Goal: Task Accomplishment & Management: Manage account settings

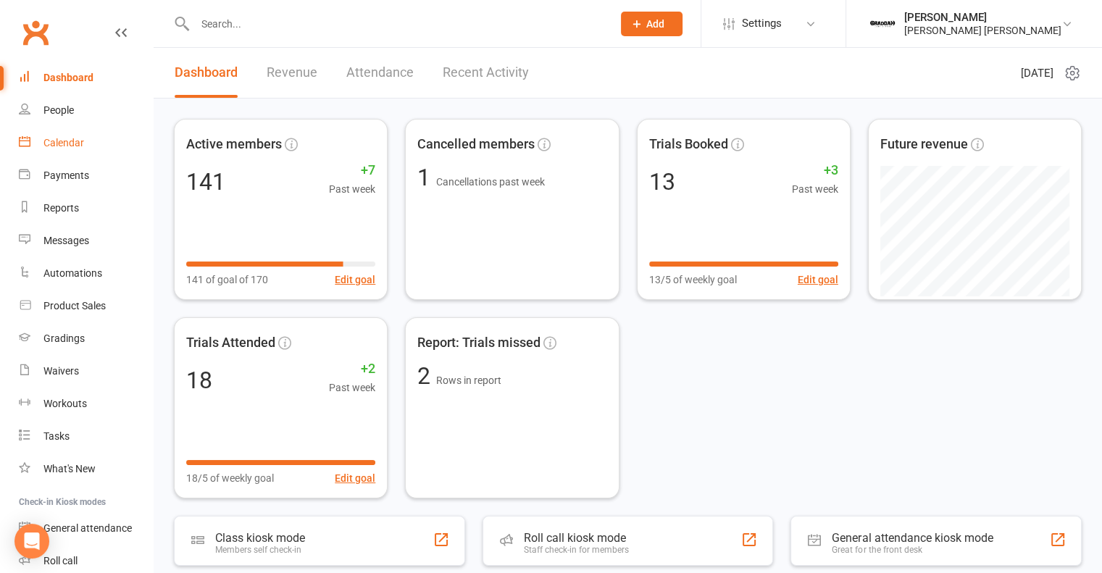
click at [39, 141] on link "Calendar" at bounding box center [86, 143] width 134 height 33
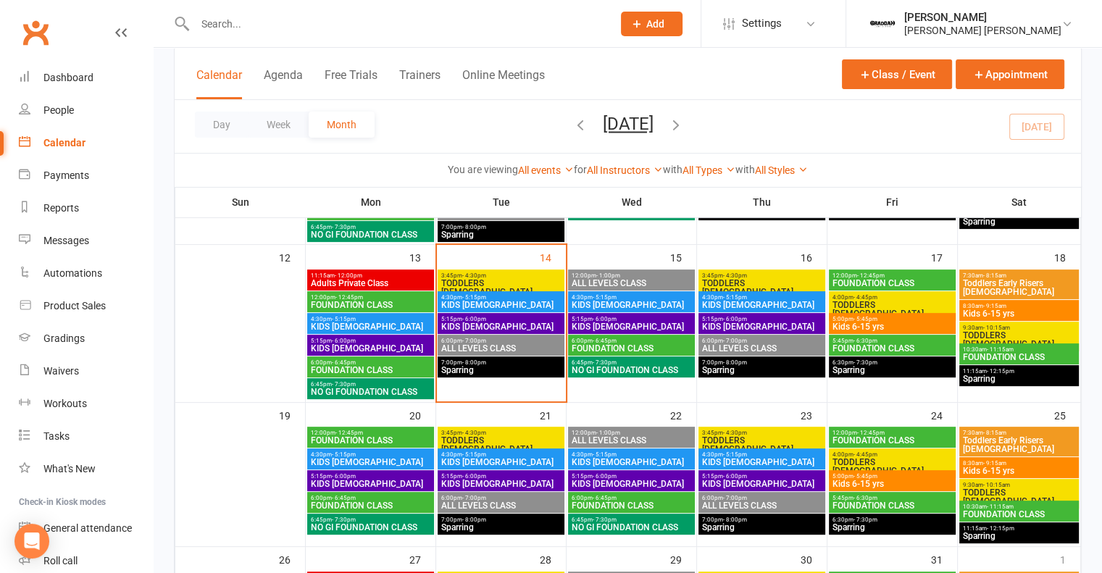
scroll to position [344, 0]
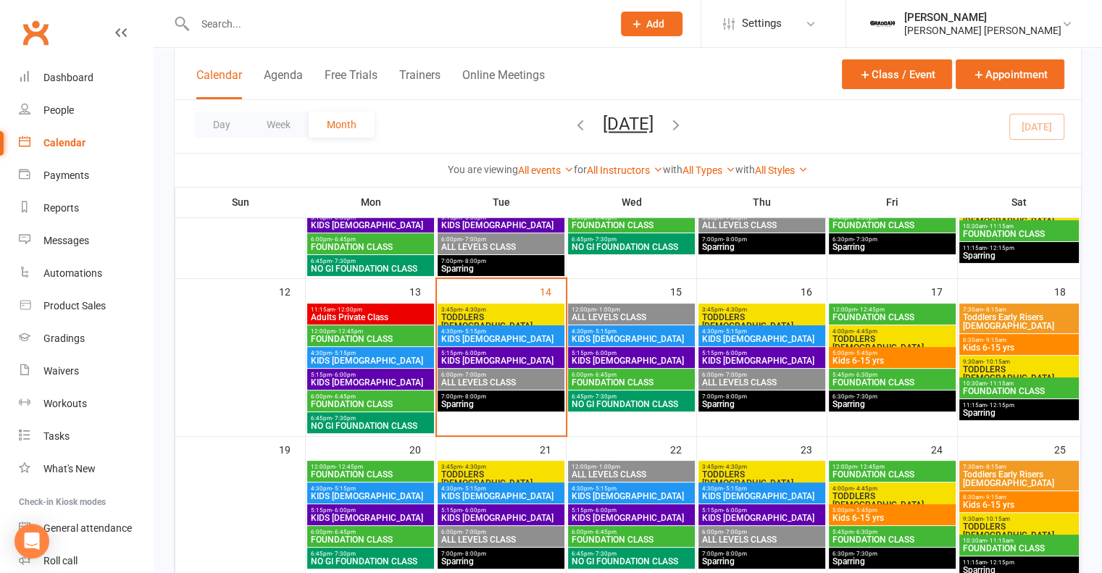
click at [490, 313] on span "TODDLERS [DEMOGRAPHIC_DATA]" at bounding box center [500, 321] width 121 height 17
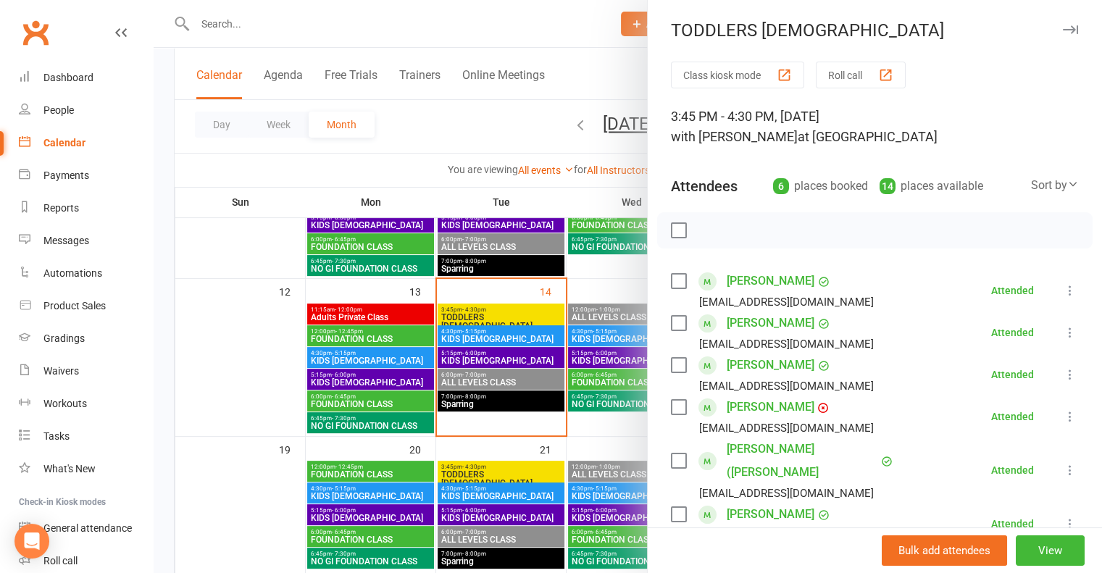
click at [501, 330] on div at bounding box center [628, 286] width 948 height 573
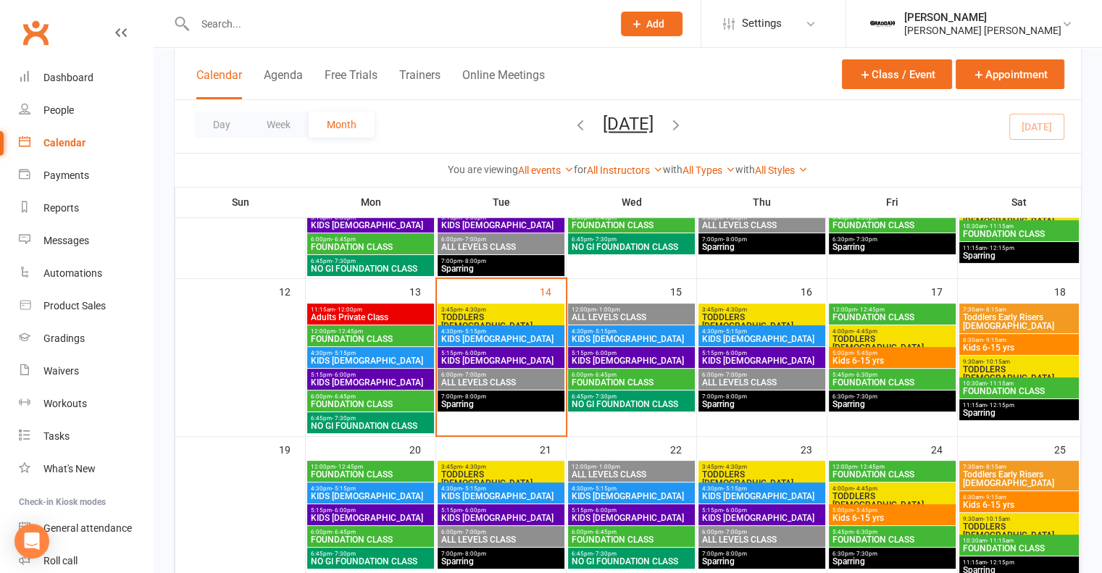
click at [501, 338] on span "KIDS [DEMOGRAPHIC_DATA]" at bounding box center [500, 339] width 121 height 9
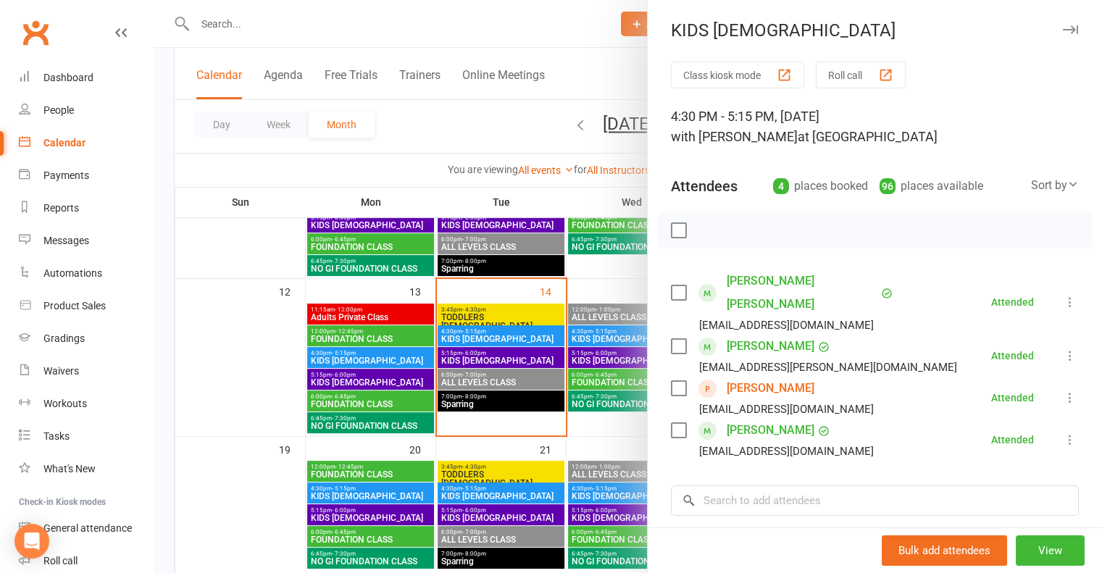
click at [484, 356] on div at bounding box center [628, 286] width 948 height 573
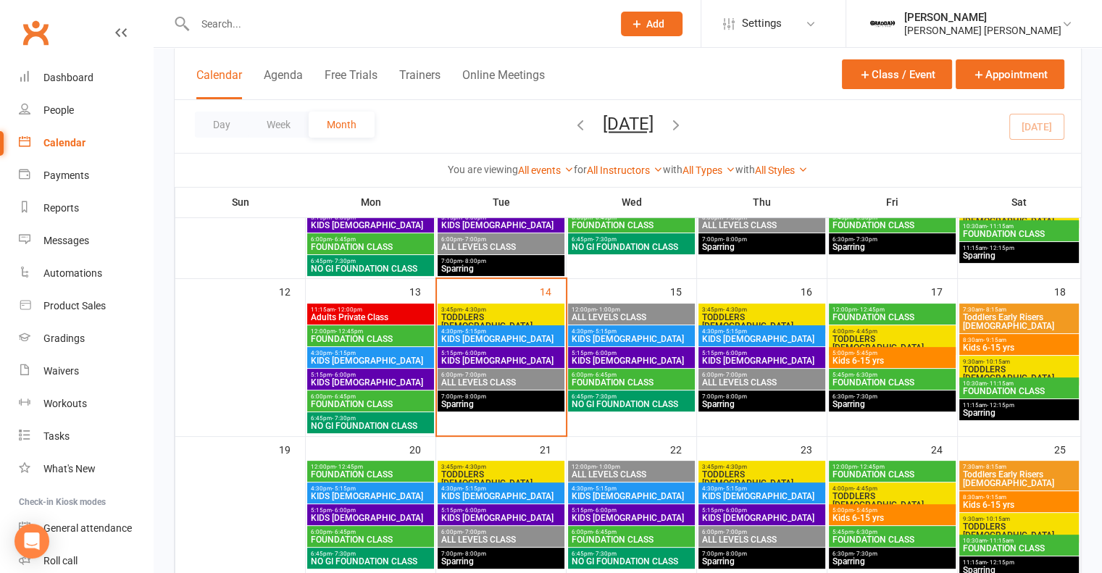
click at [493, 360] on span "KIDS [DEMOGRAPHIC_DATA]" at bounding box center [500, 360] width 121 height 9
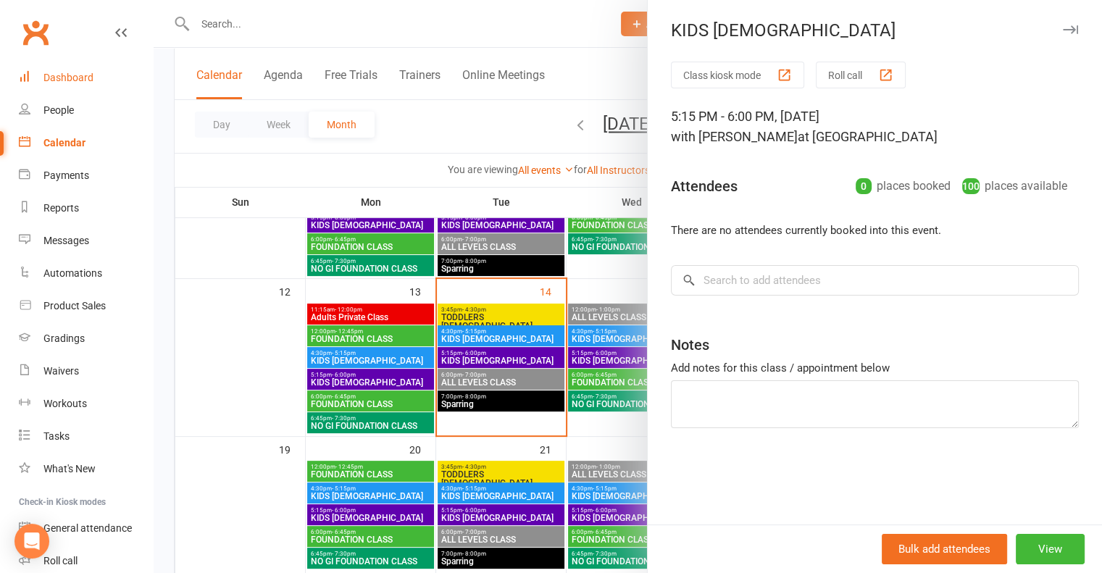
click at [91, 72] on div "Dashboard" at bounding box center [68, 78] width 50 height 12
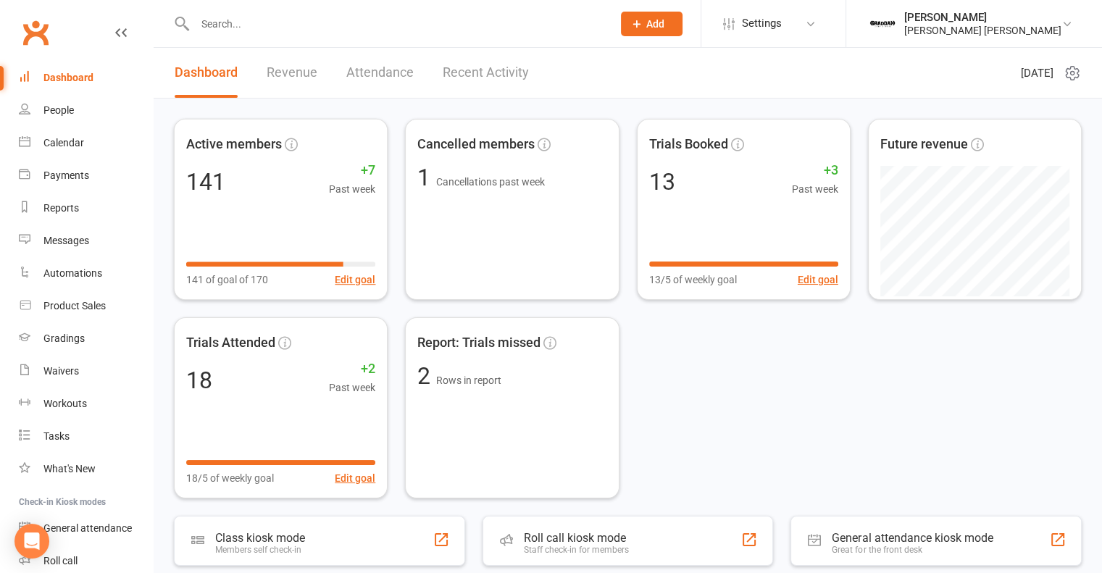
click at [289, 77] on link "Revenue" at bounding box center [292, 73] width 51 height 50
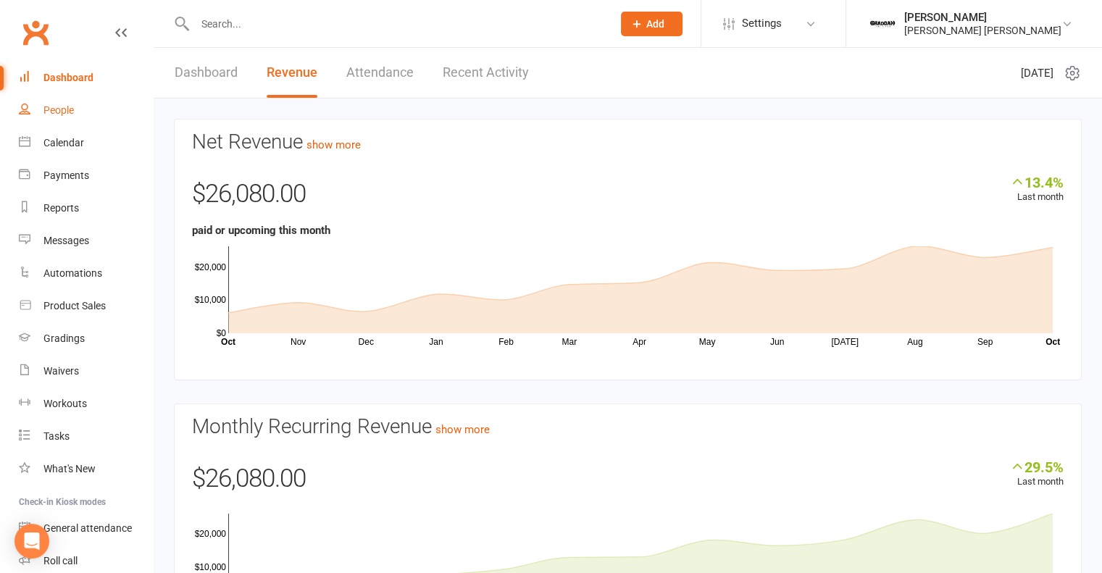
click at [61, 117] on link "People" at bounding box center [86, 110] width 134 height 33
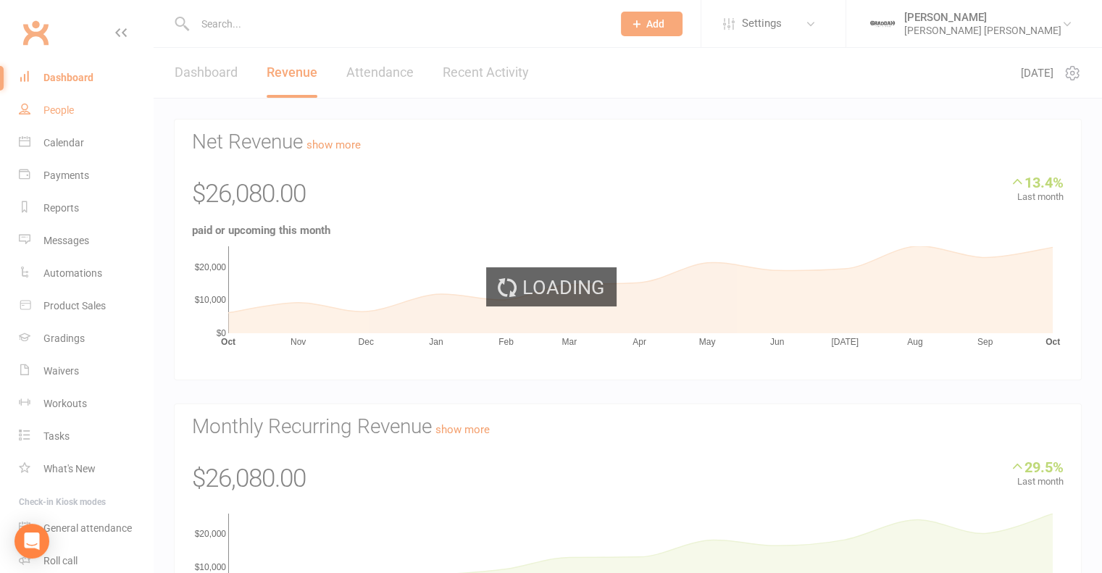
select select "100"
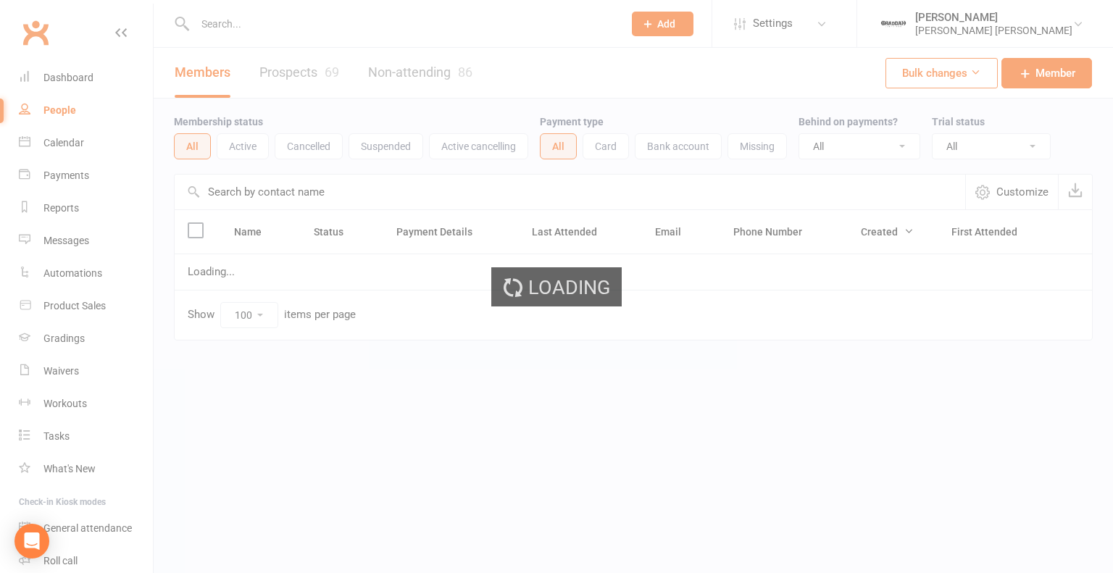
click at [329, 71] on div "Loading" at bounding box center [556, 286] width 1113 height 573
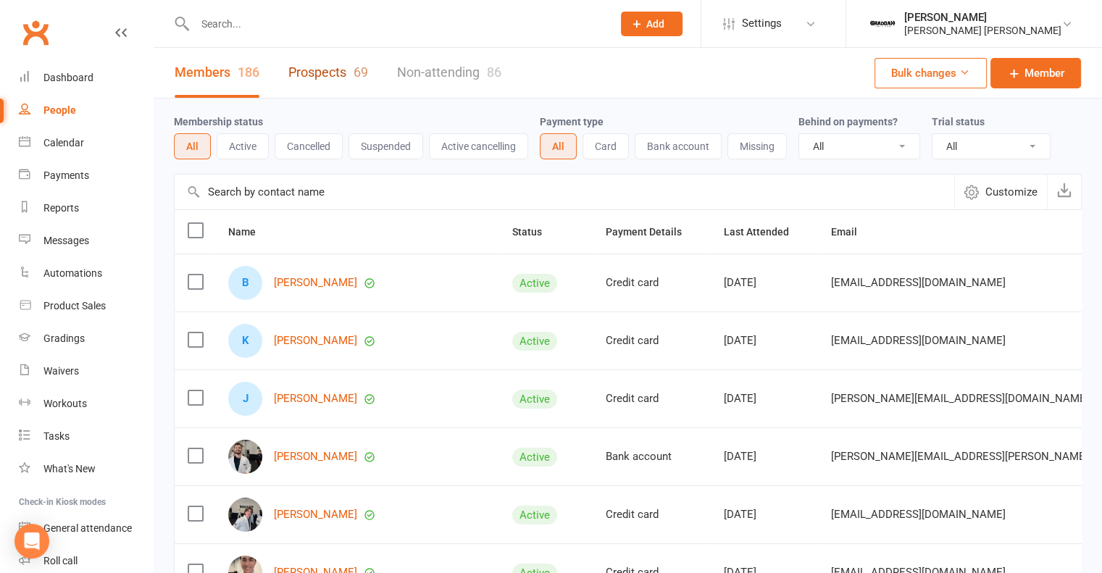
click at [304, 73] on link "Prospects 69" at bounding box center [328, 73] width 80 height 50
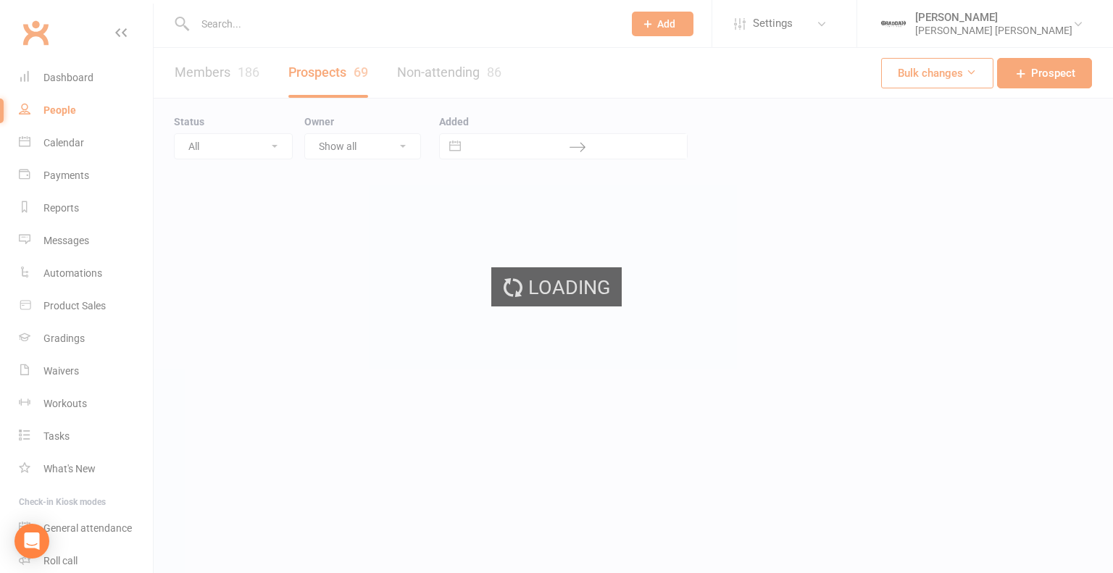
select select "100"
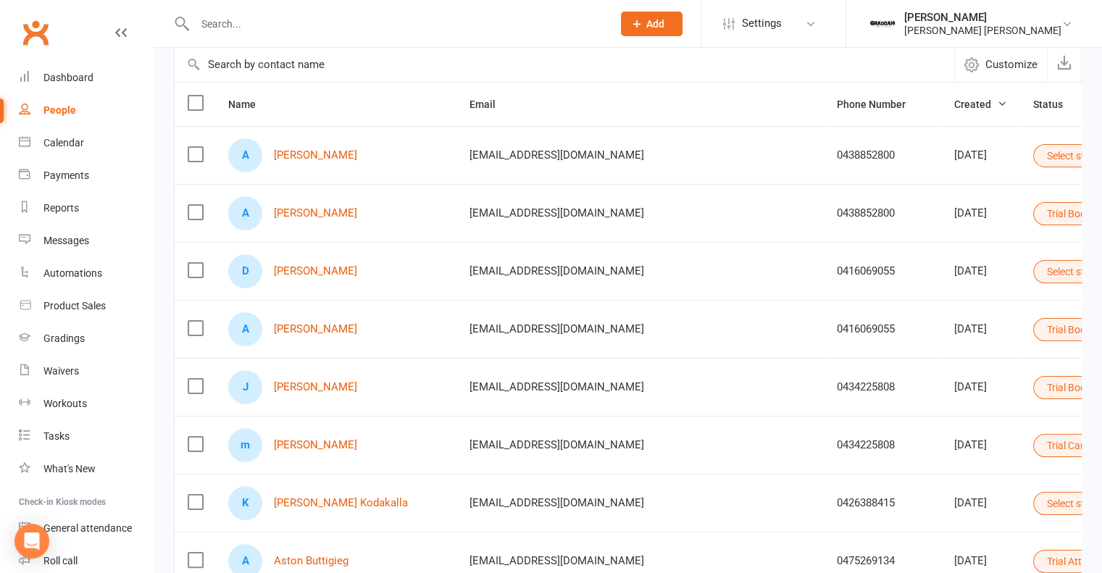
scroll to position [145, 0]
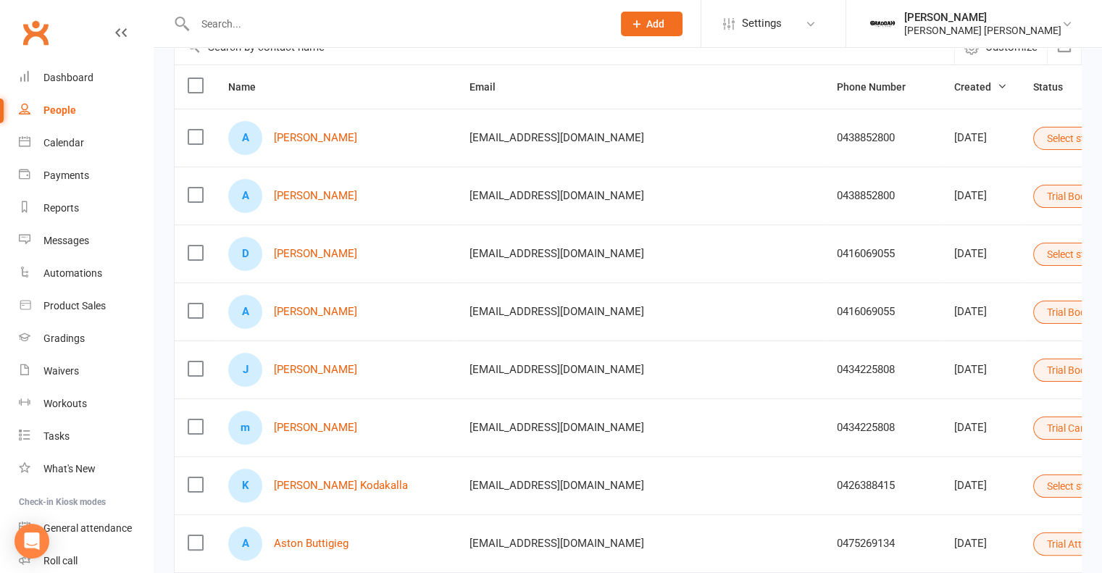
click at [1033, 196] on button "Trial Booked" at bounding box center [1080, 196] width 95 height 23
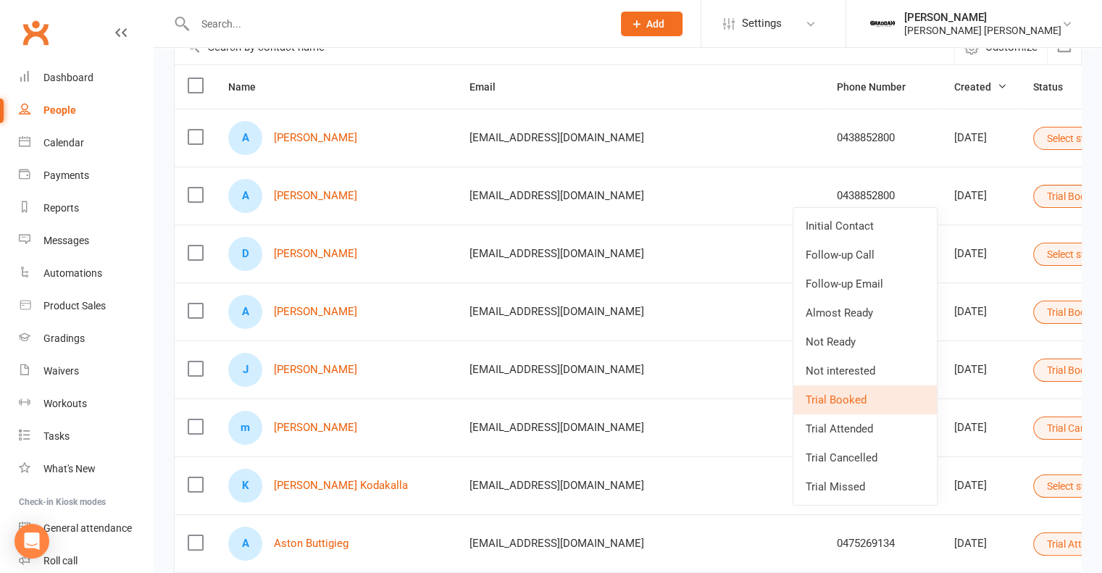
click at [1033, 140] on button "Select status" at bounding box center [1082, 138] width 98 height 23
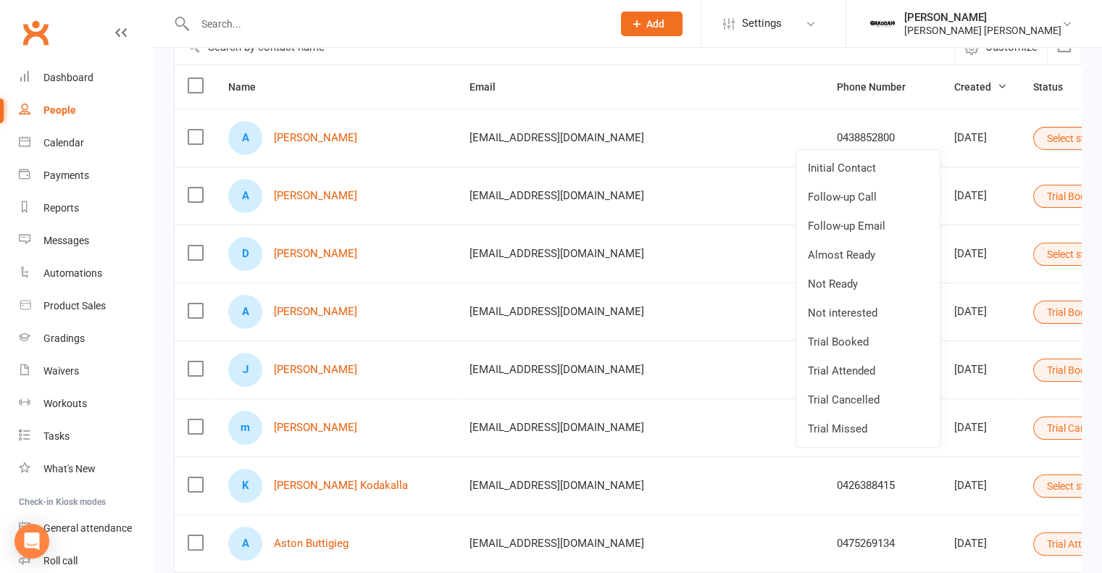
drag, startPoint x: 871, startPoint y: 341, endPoint x: 873, endPoint y: 334, distance: 7.6
click at [871, 341] on link "Trial Booked" at bounding box center [867, 341] width 143 height 29
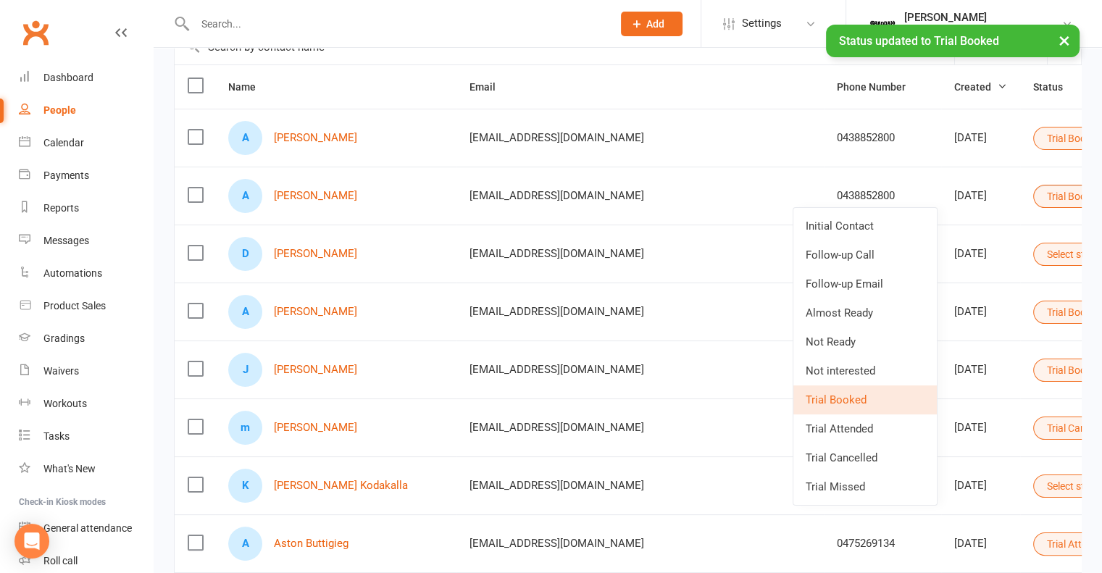
click at [1033, 199] on button "Trial Booked" at bounding box center [1080, 196] width 95 height 23
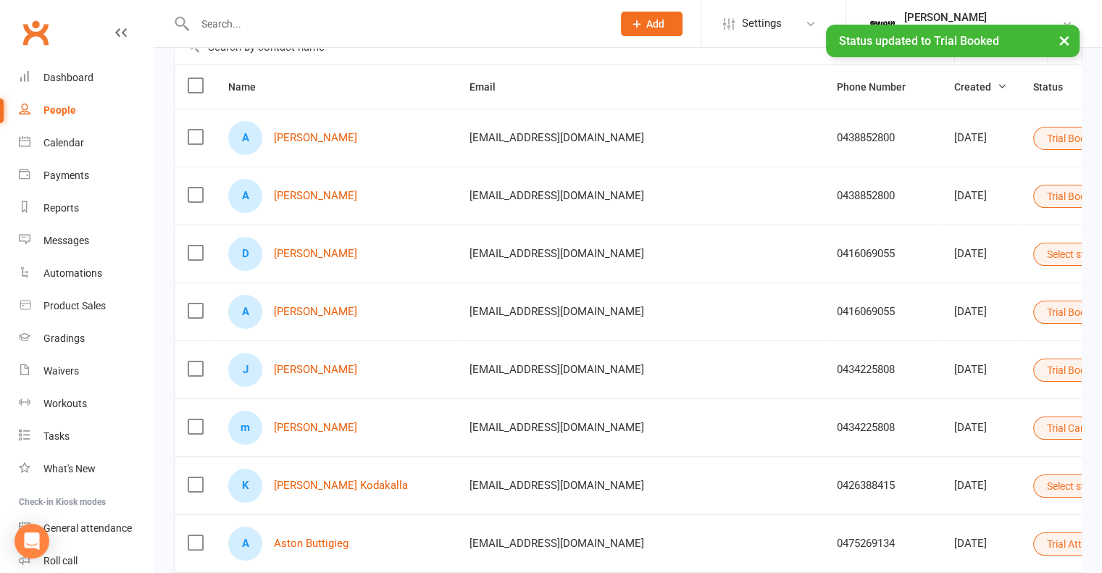
click at [1033, 196] on button "Trial Booked" at bounding box center [1080, 196] width 95 height 23
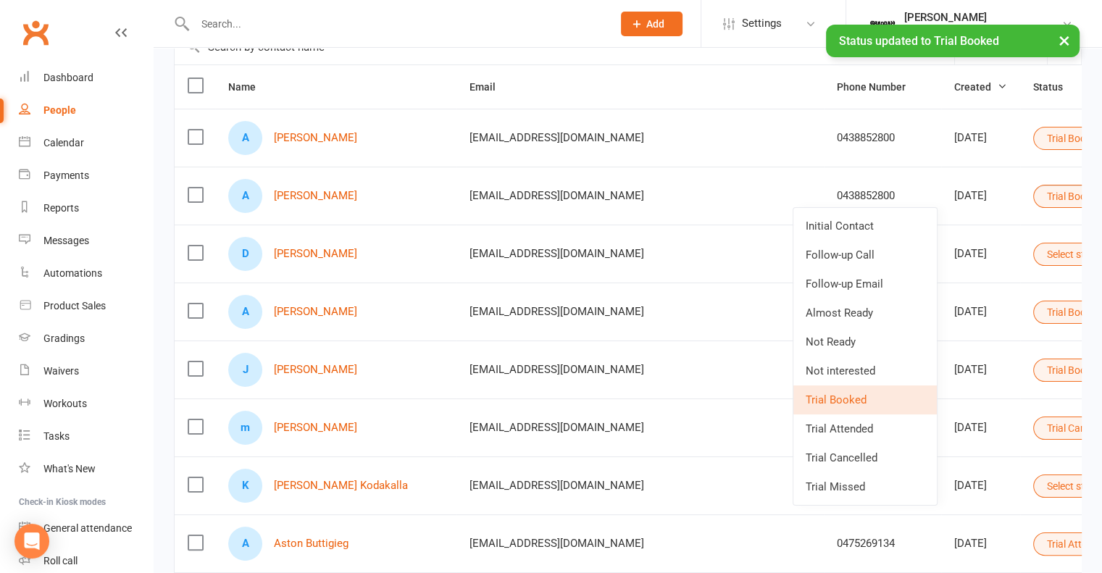
click at [896, 230] on link "Initial Contact" at bounding box center [864, 226] width 143 height 29
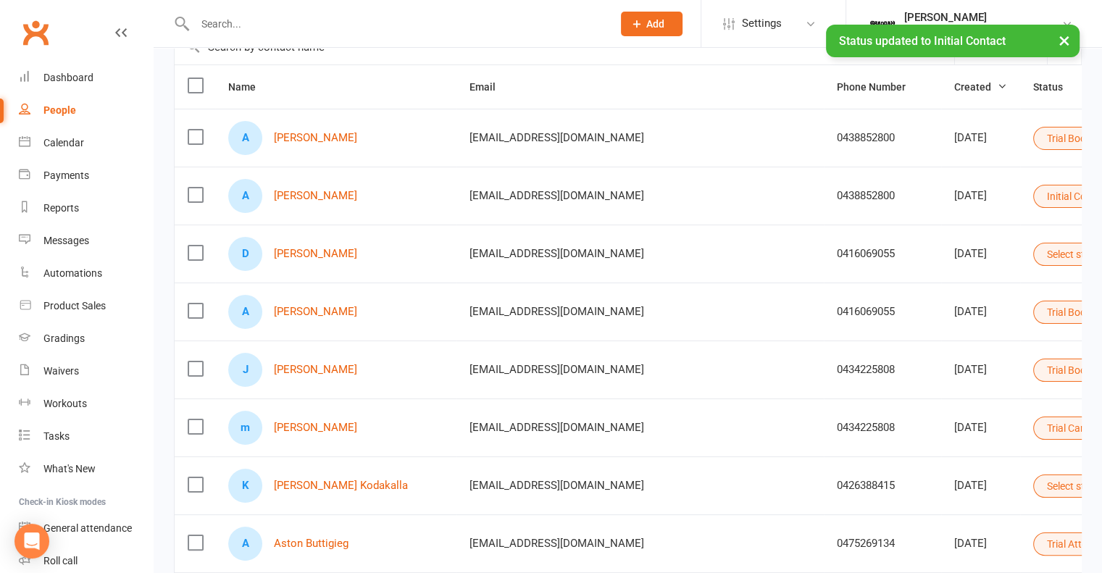
click at [1033, 310] on button "Trial Booked" at bounding box center [1080, 312] width 95 height 23
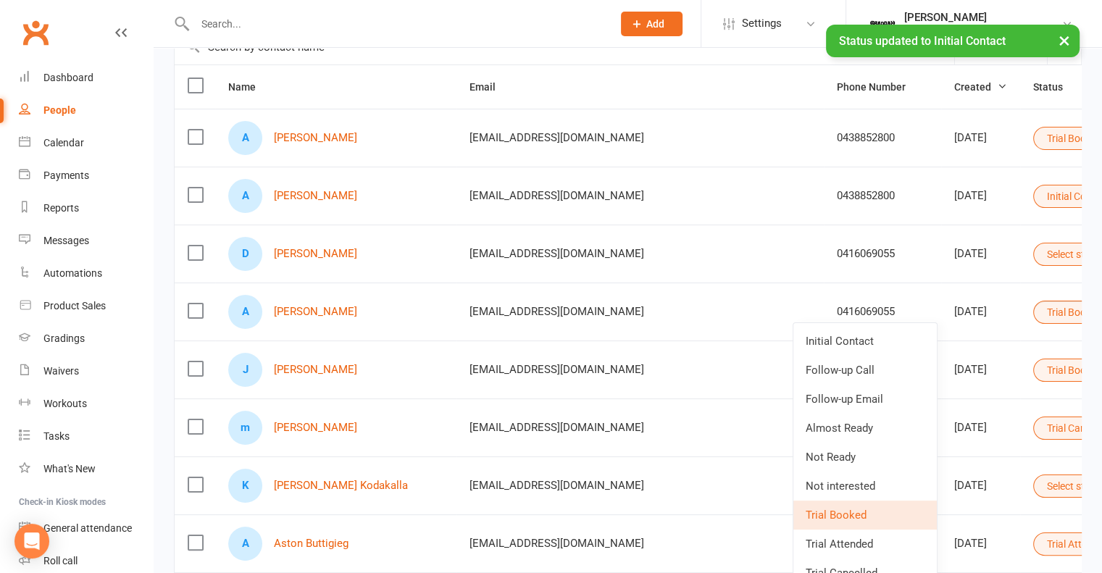
click at [884, 335] on link "Initial Contact" at bounding box center [864, 341] width 143 height 29
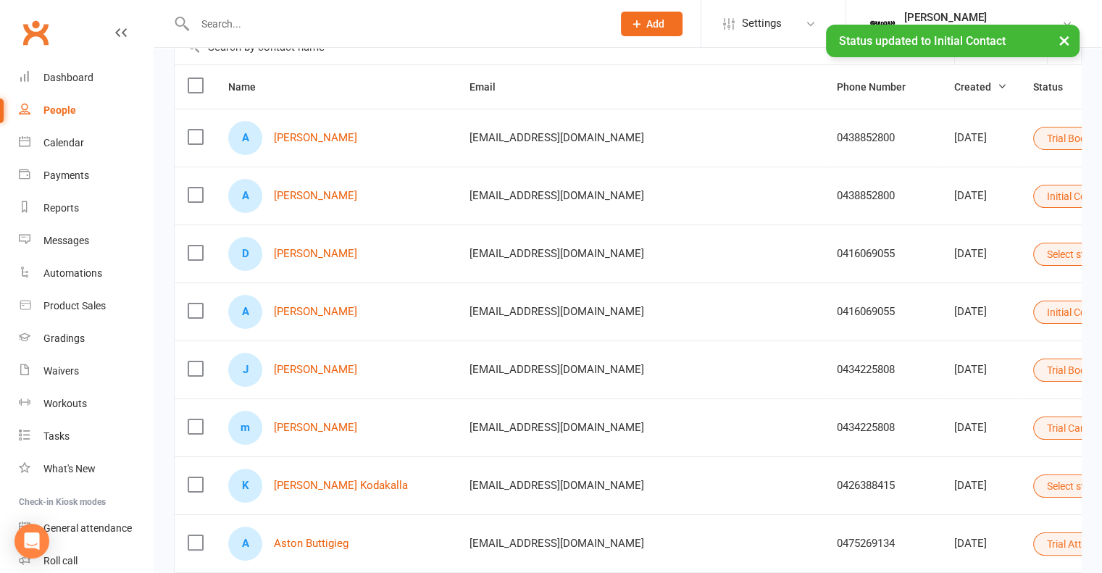
click at [1033, 254] on button "Select status" at bounding box center [1082, 254] width 98 height 23
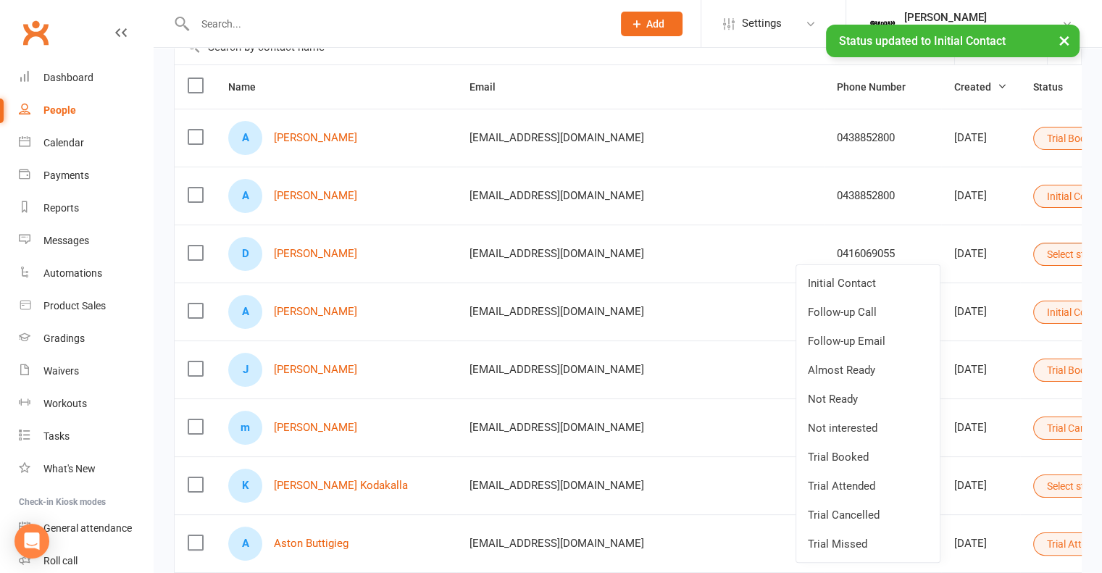
click at [882, 454] on link "Trial Booked" at bounding box center [867, 457] width 143 height 29
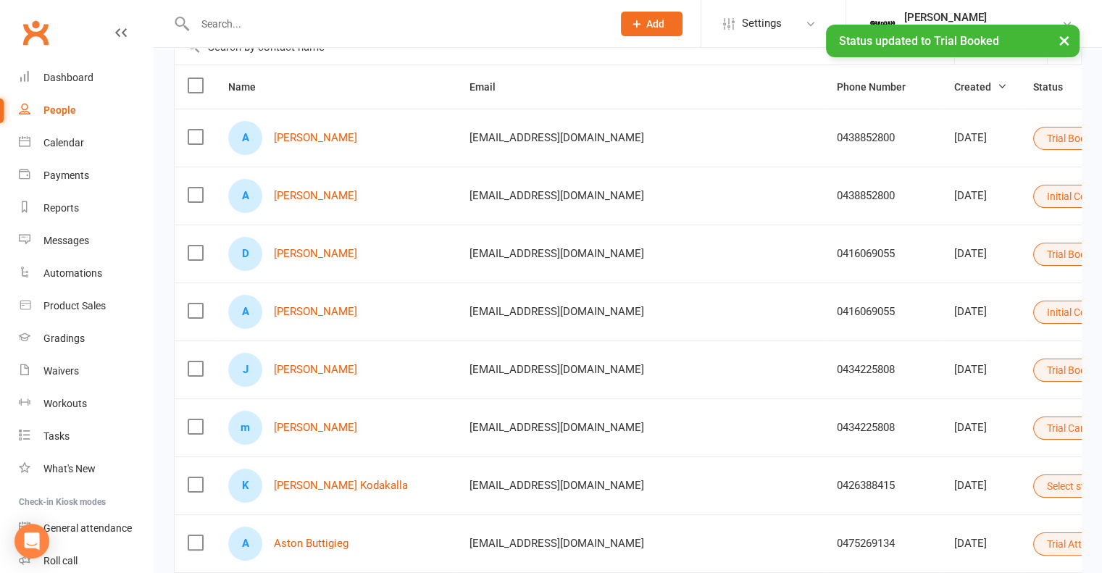
click at [1033, 430] on button "Trial Cancelled" at bounding box center [1085, 427] width 104 height 23
click at [897, 457] on link "Initial Contact" at bounding box center [875, 457] width 143 height 29
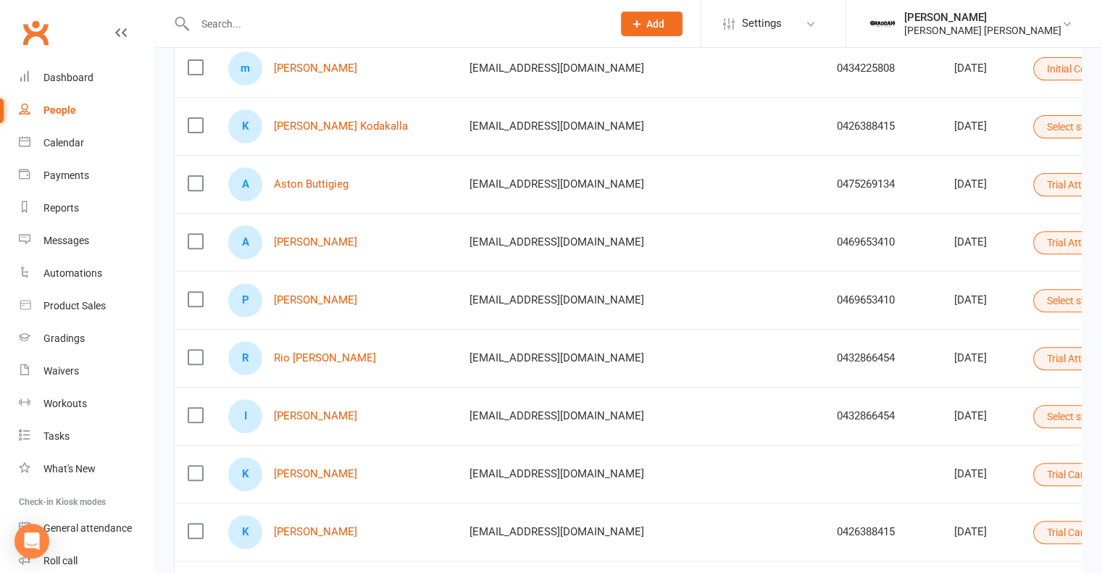
scroll to position [507, 0]
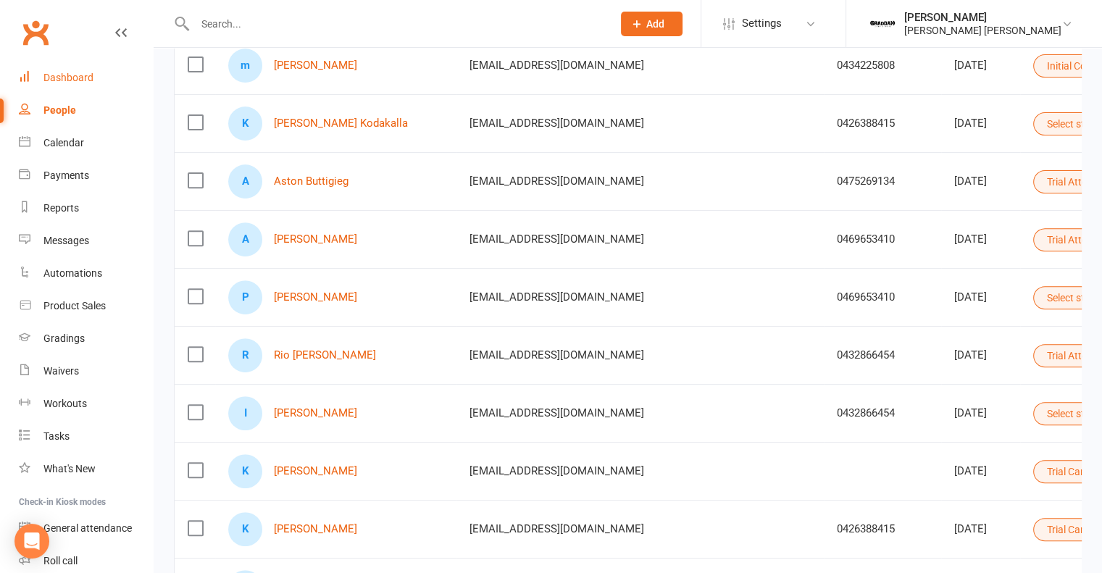
click at [70, 76] on div "Dashboard" at bounding box center [68, 78] width 50 height 12
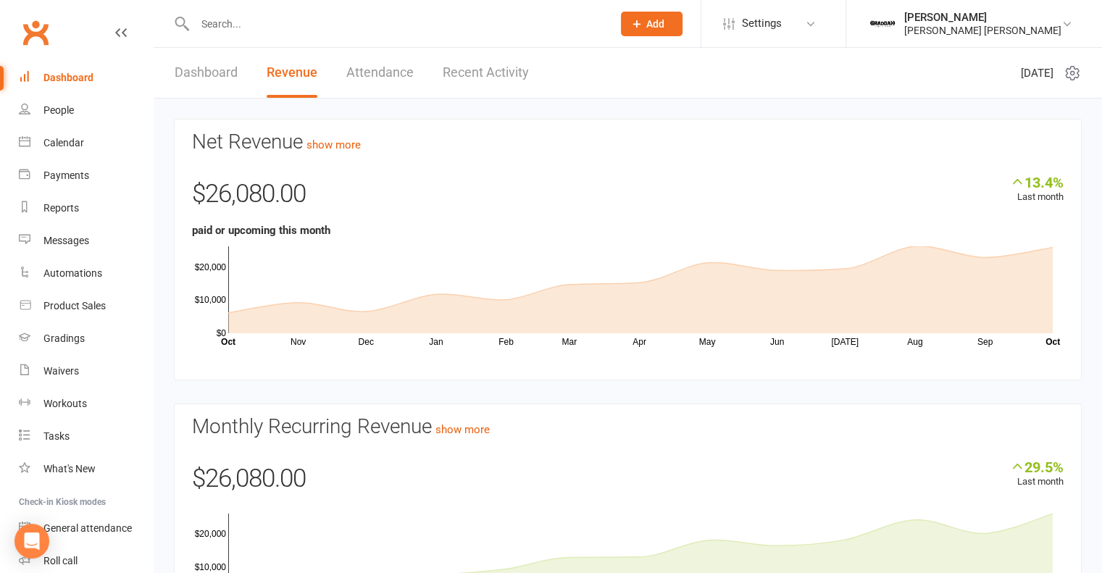
click at [474, 75] on link "Recent Activity" at bounding box center [486, 73] width 86 height 50
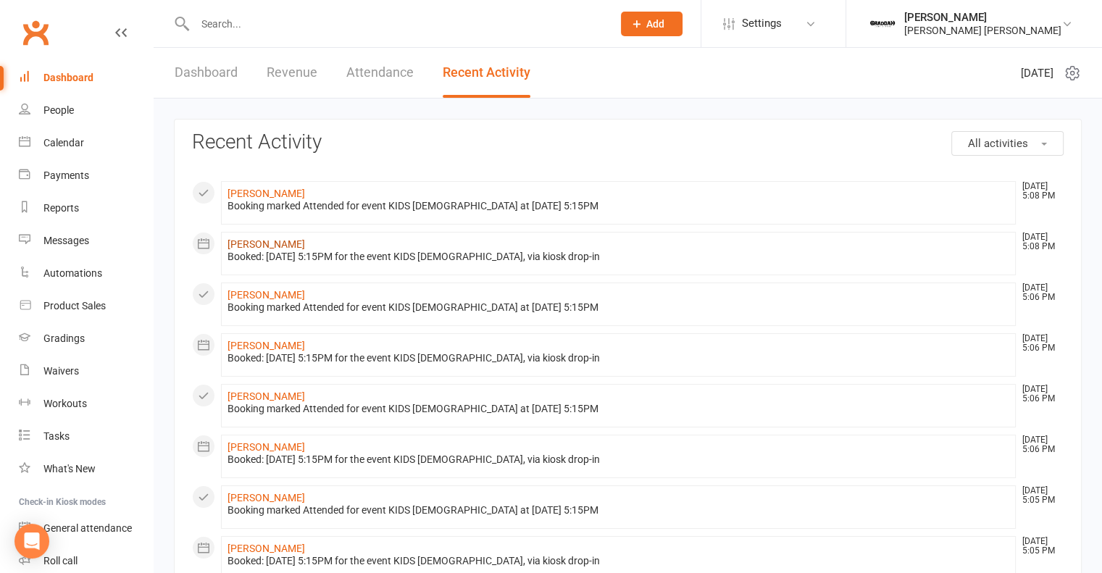
click at [261, 247] on link "[PERSON_NAME]" at bounding box center [266, 244] width 78 height 12
click at [229, 78] on link "Dashboard" at bounding box center [206, 73] width 63 height 50
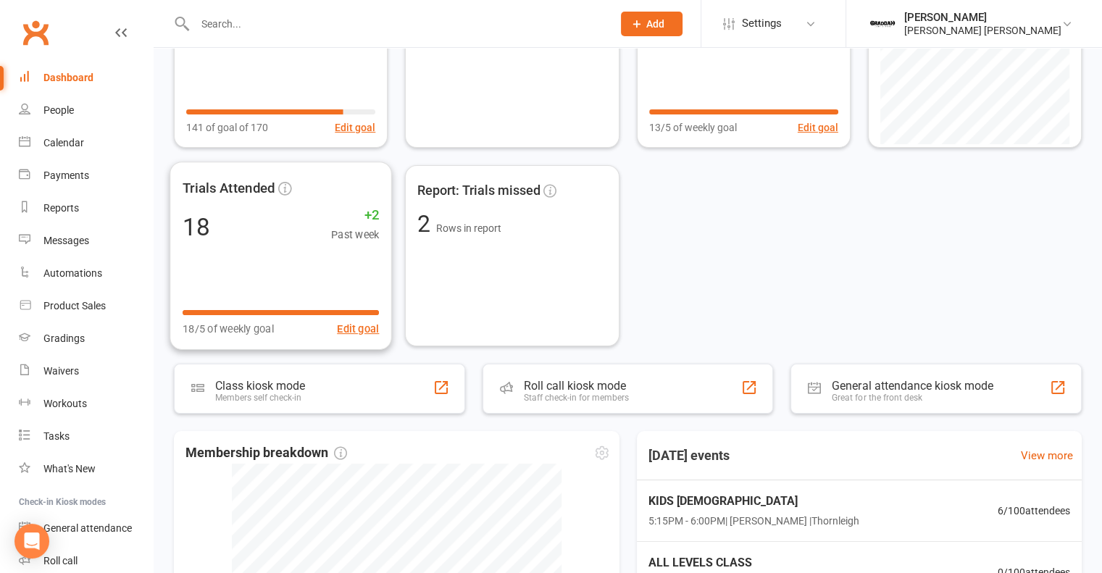
scroll to position [481, 0]
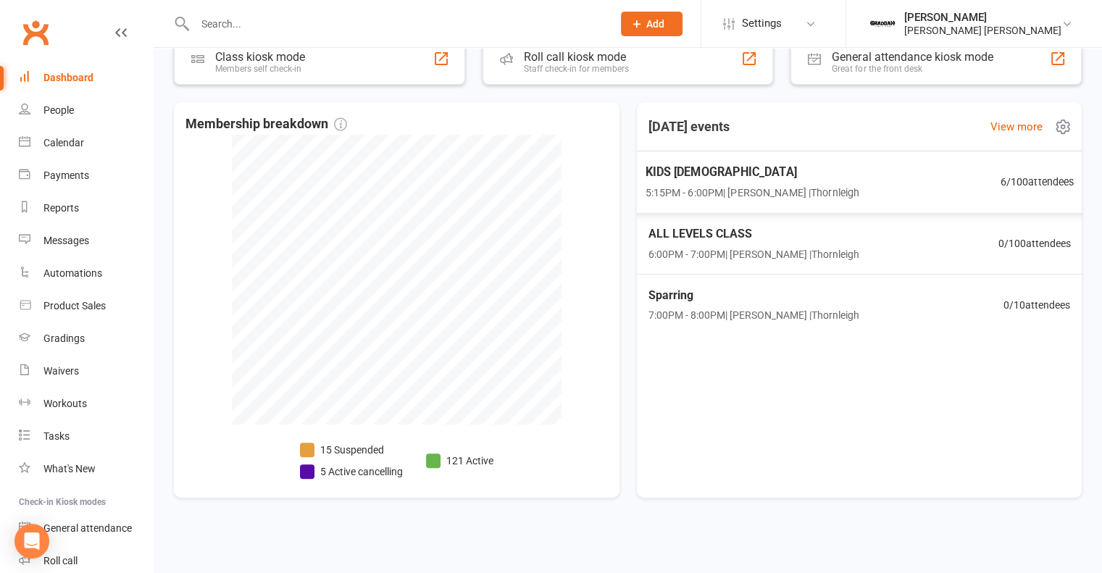
click at [842, 172] on span "KIDS [DEMOGRAPHIC_DATA]" at bounding box center [752, 171] width 214 height 19
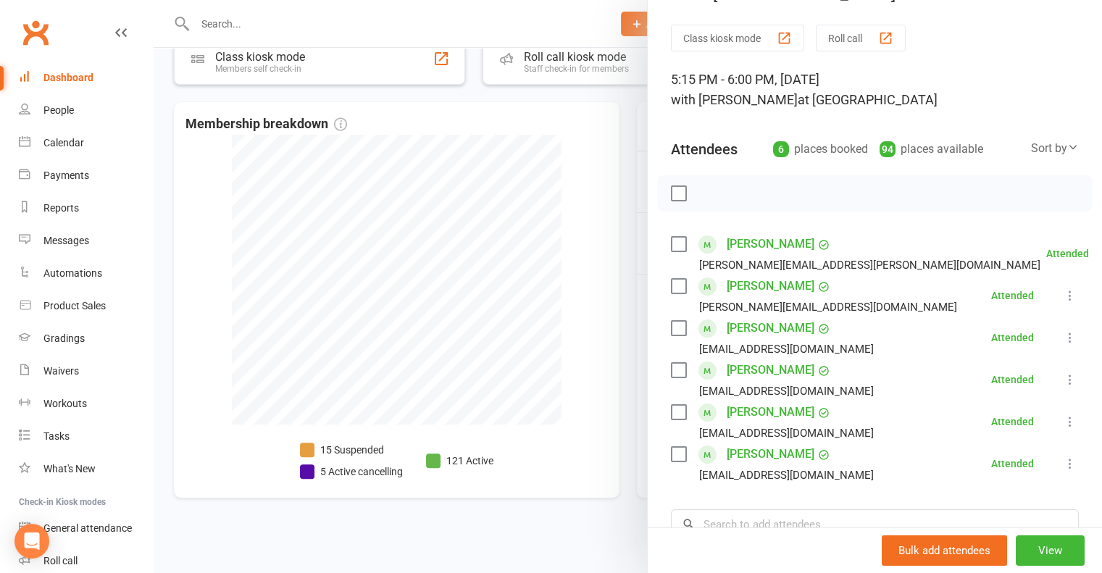
scroll to position [72, 0]
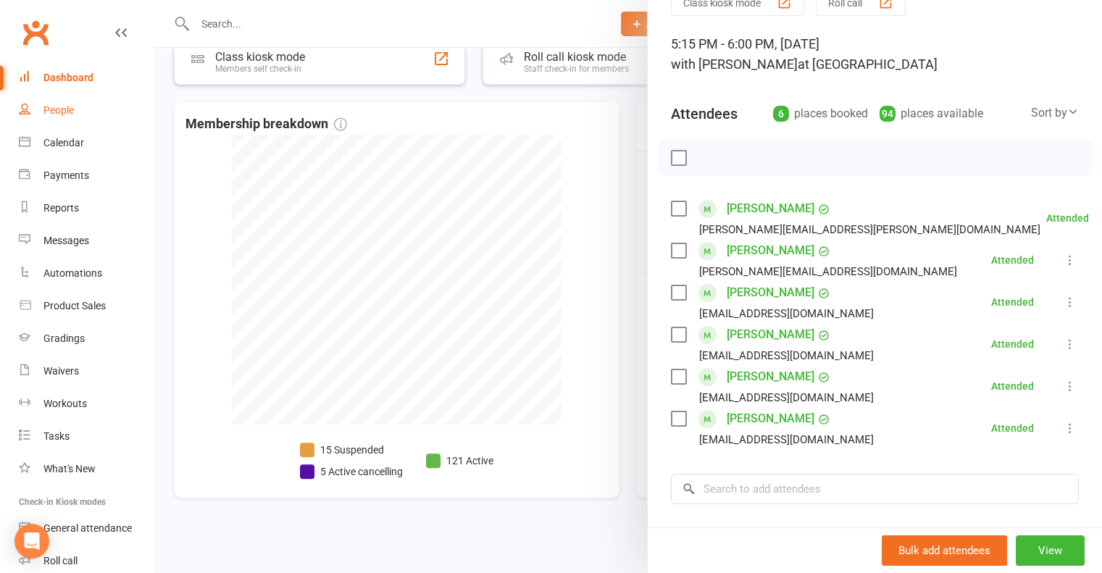
click at [70, 120] on link "People" at bounding box center [86, 110] width 134 height 33
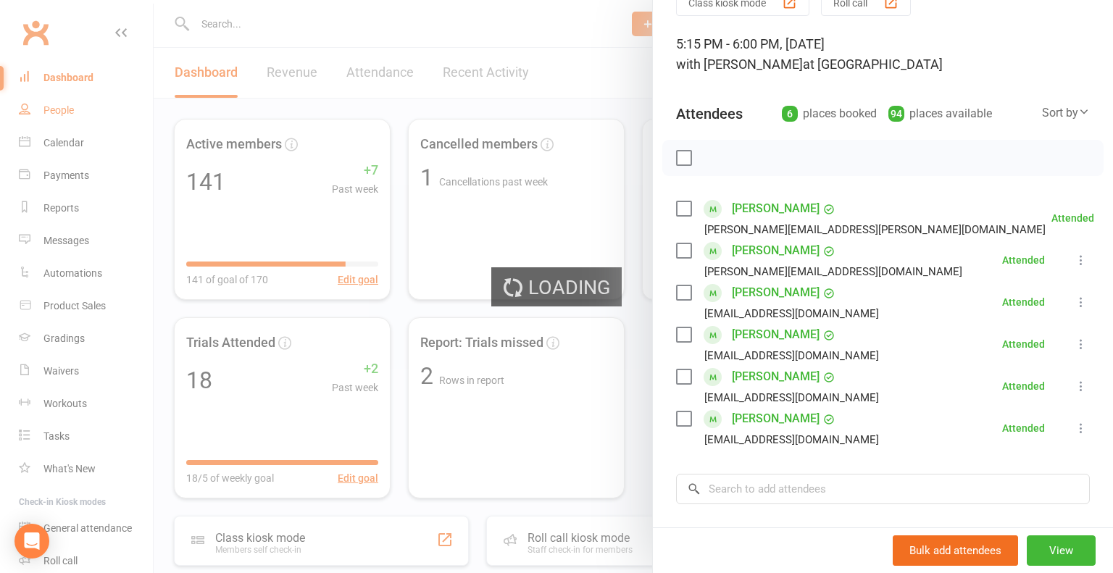
select select "100"
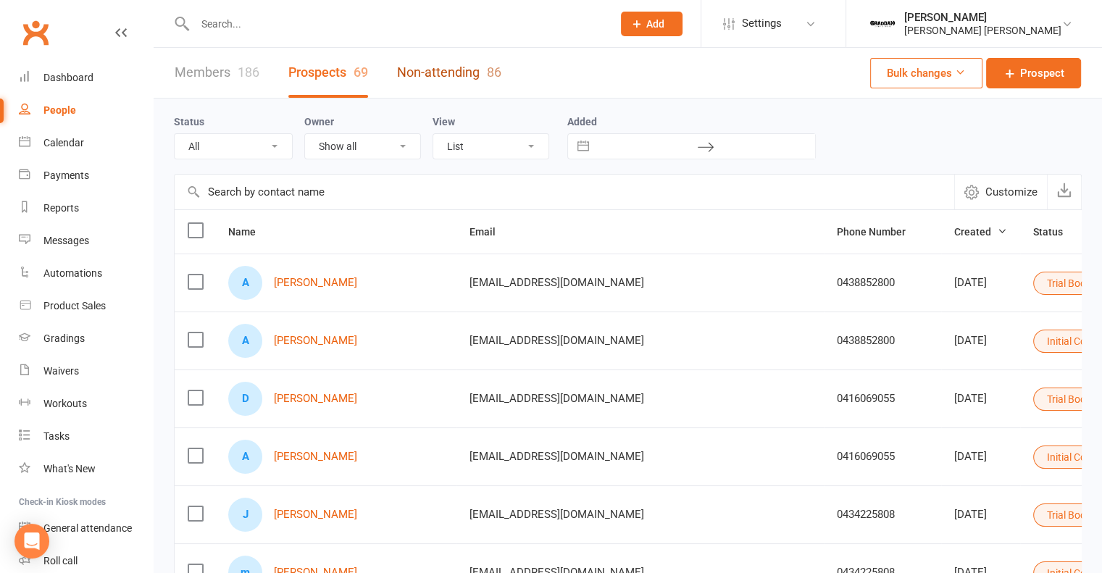
click at [456, 67] on link "Non-attending 86" at bounding box center [449, 73] width 104 height 50
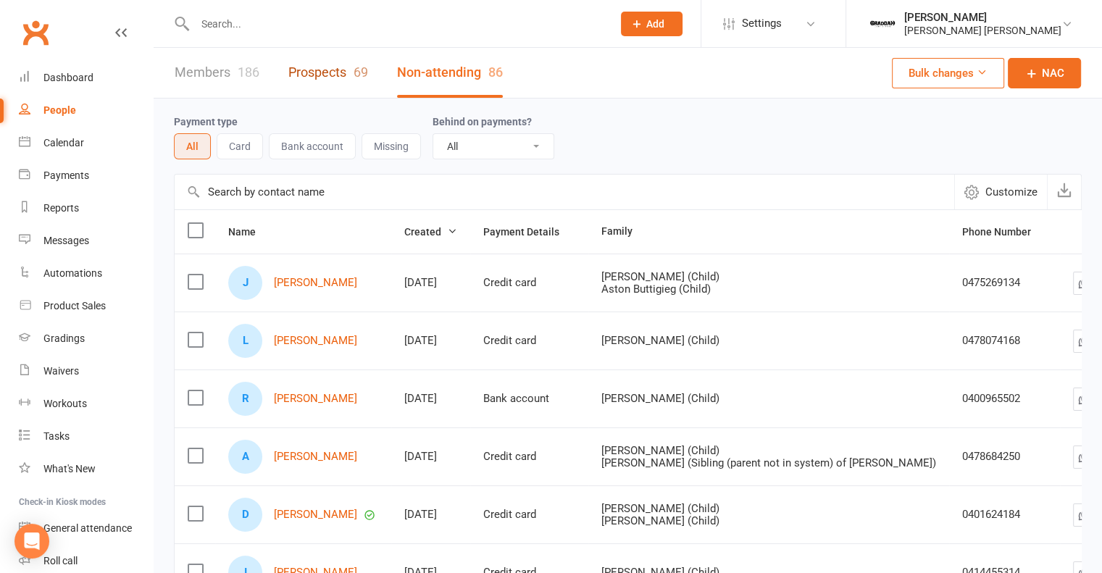
click at [339, 75] on link "Prospects 69" at bounding box center [328, 73] width 80 height 50
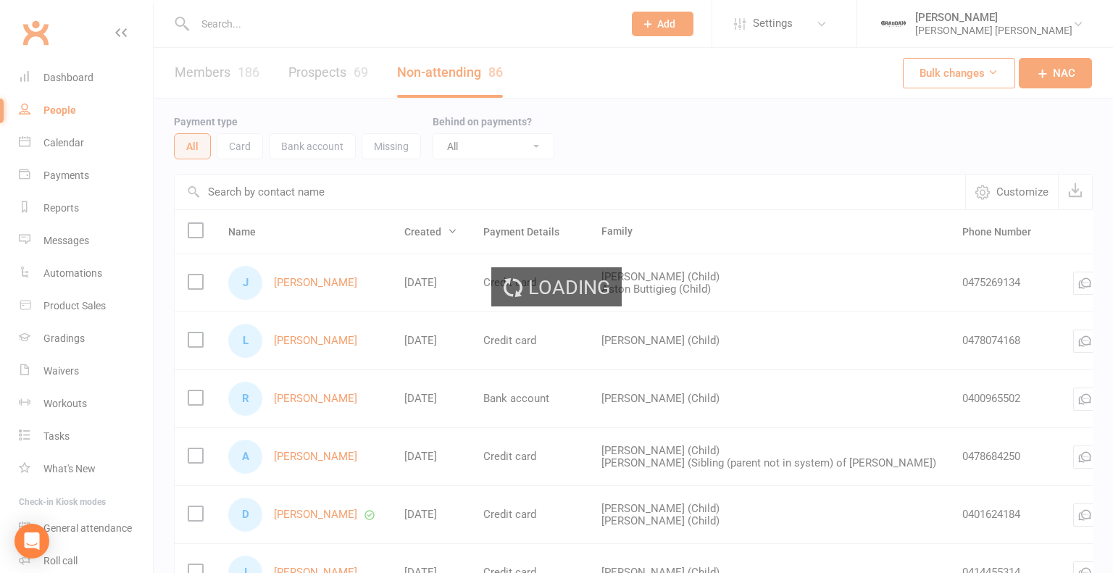
select select "100"
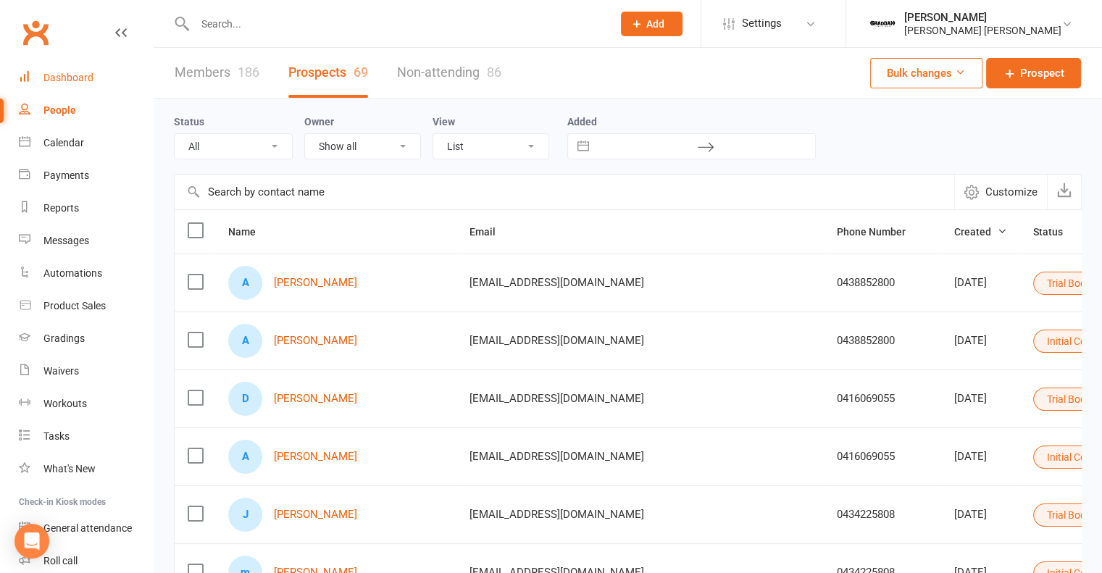
click at [46, 78] on div "Dashboard" at bounding box center [68, 78] width 50 height 12
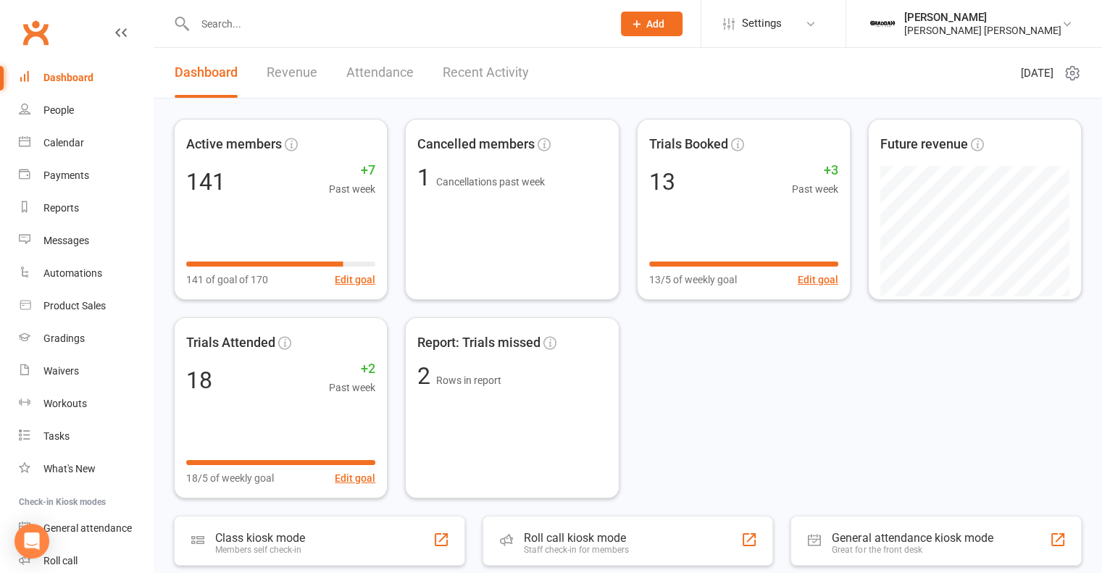
click at [485, 67] on link "Recent Activity" at bounding box center [486, 73] width 86 height 50
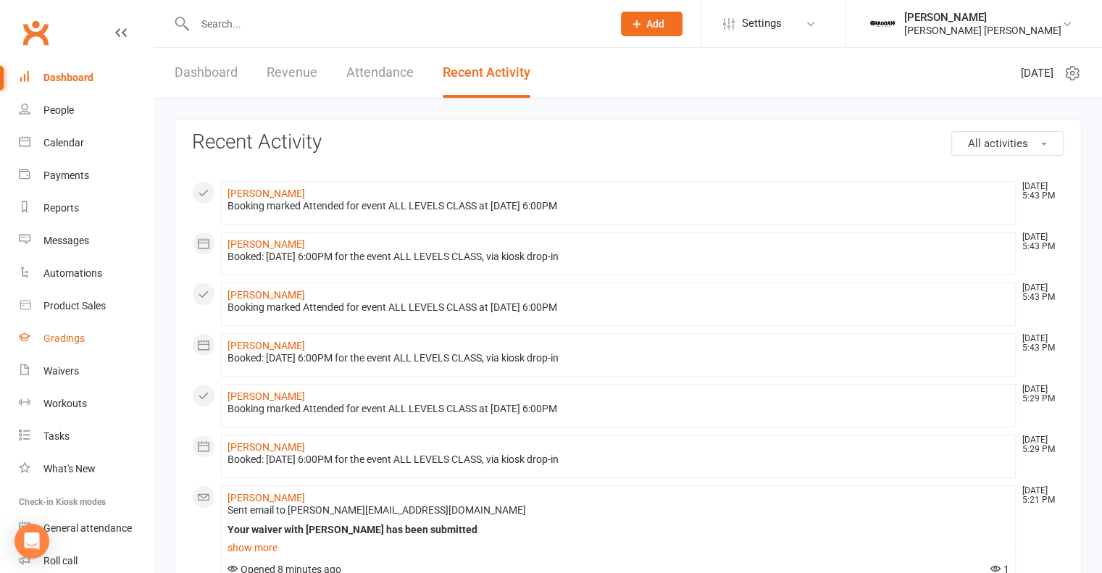
click at [58, 353] on link "Gradings" at bounding box center [86, 338] width 134 height 33
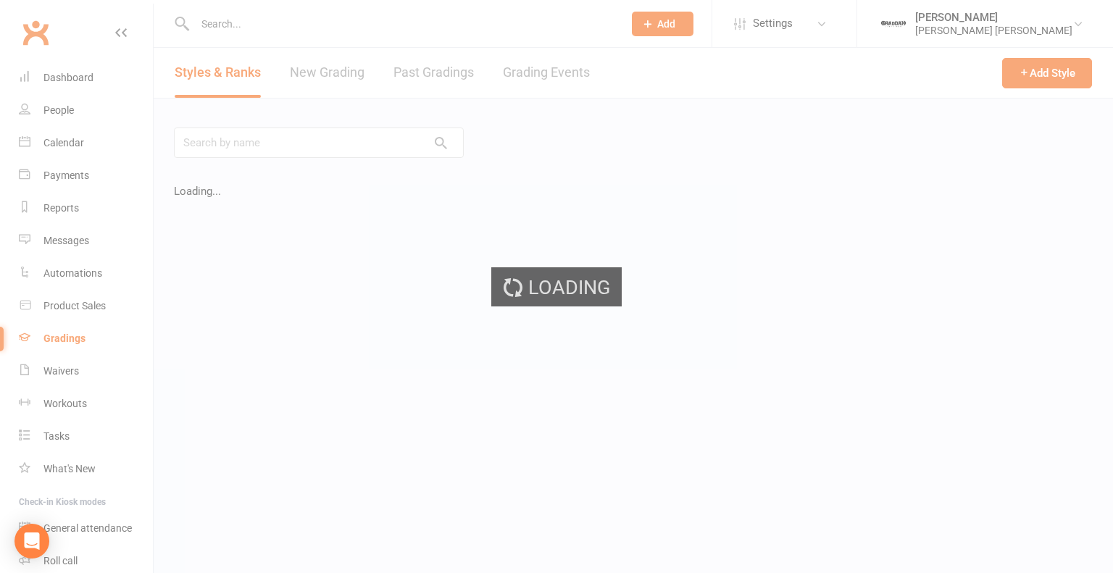
click at [61, 369] on div "Loading" at bounding box center [556, 286] width 1113 height 573
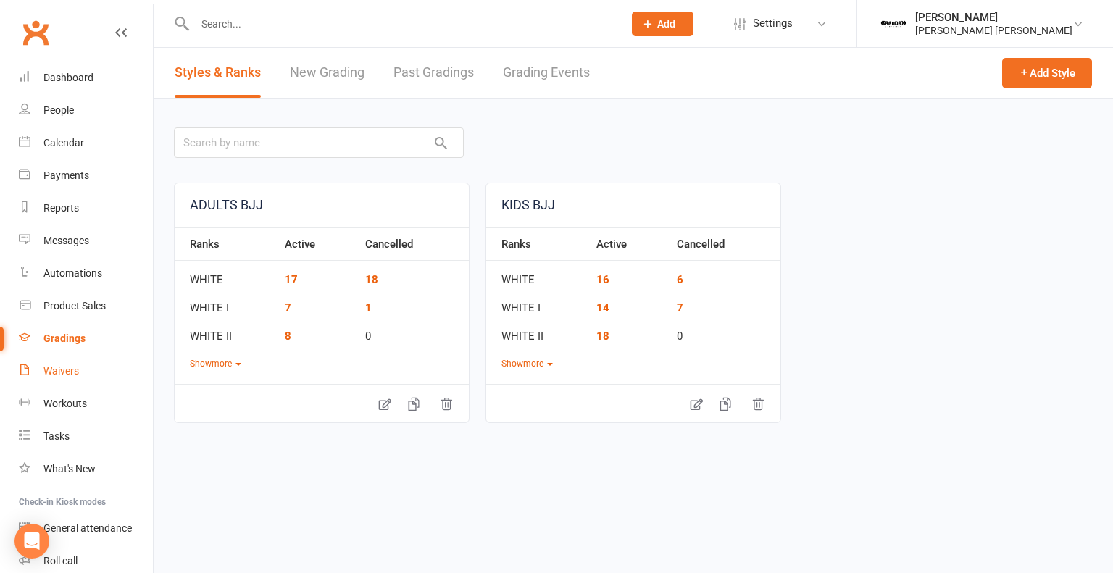
click at [48, 375] on div "Waivers" at bounding box center [60, 371] width 35 height 12
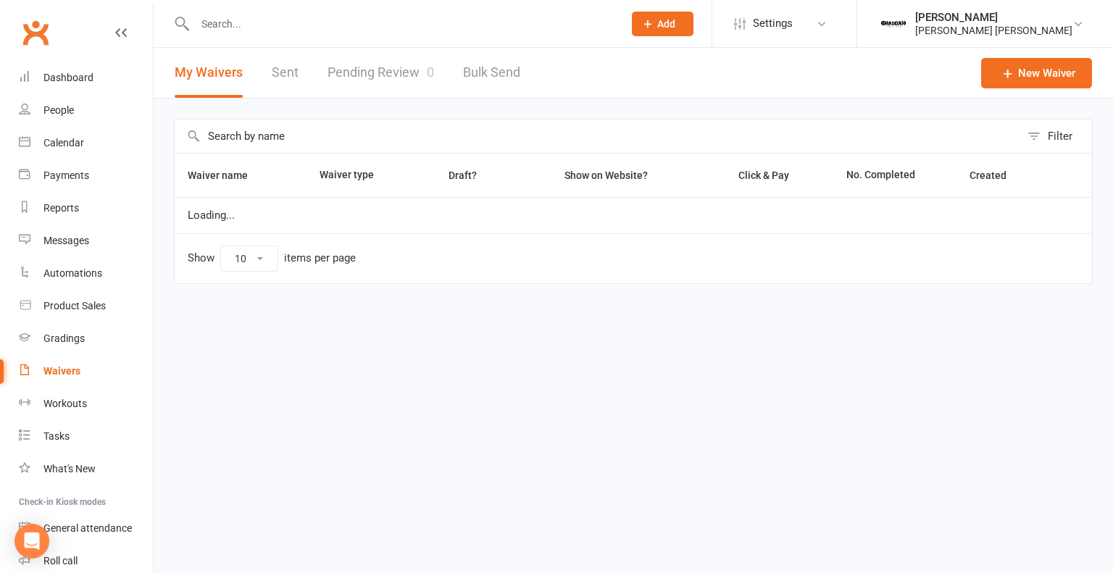
select select "100"
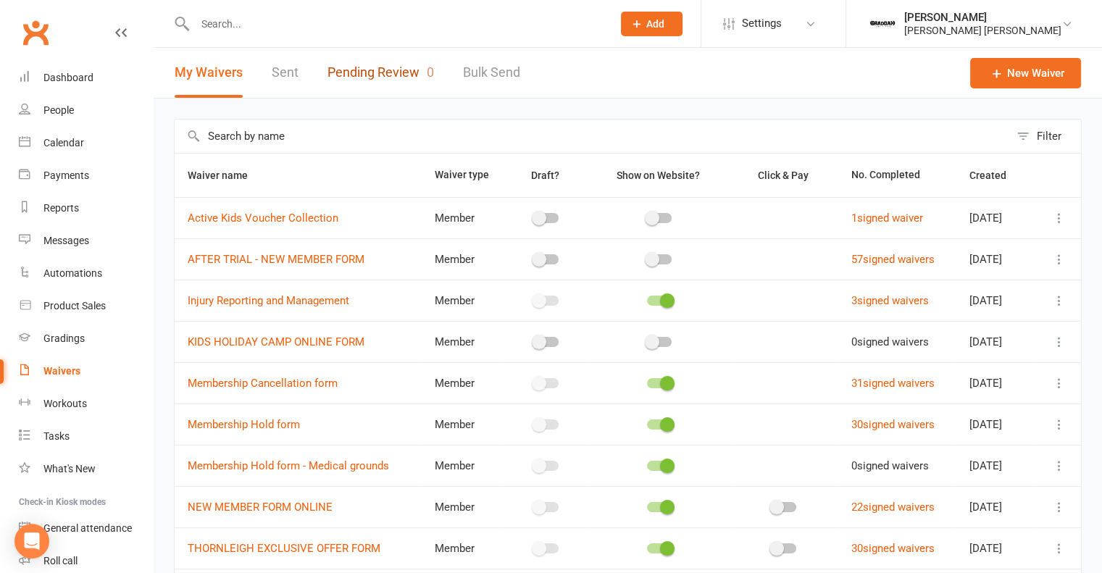
click at [367, 69] on link "Pending Review 0" at bounding box center [380, 73] width 106 height 50
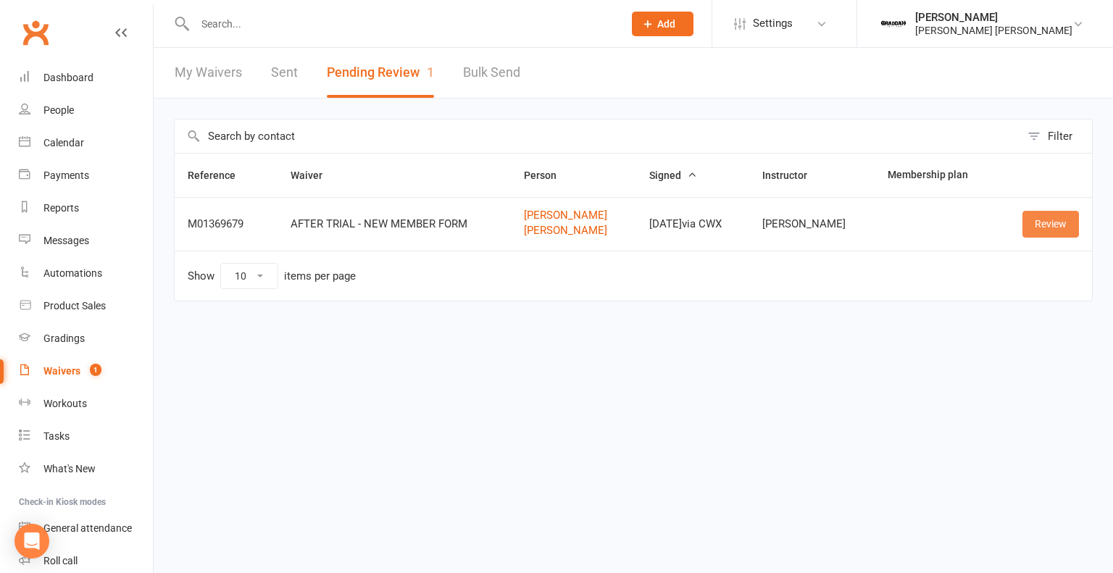
click at [1050, 217] on link "Review" at bounding box center [1050, 224] width 56 height 26
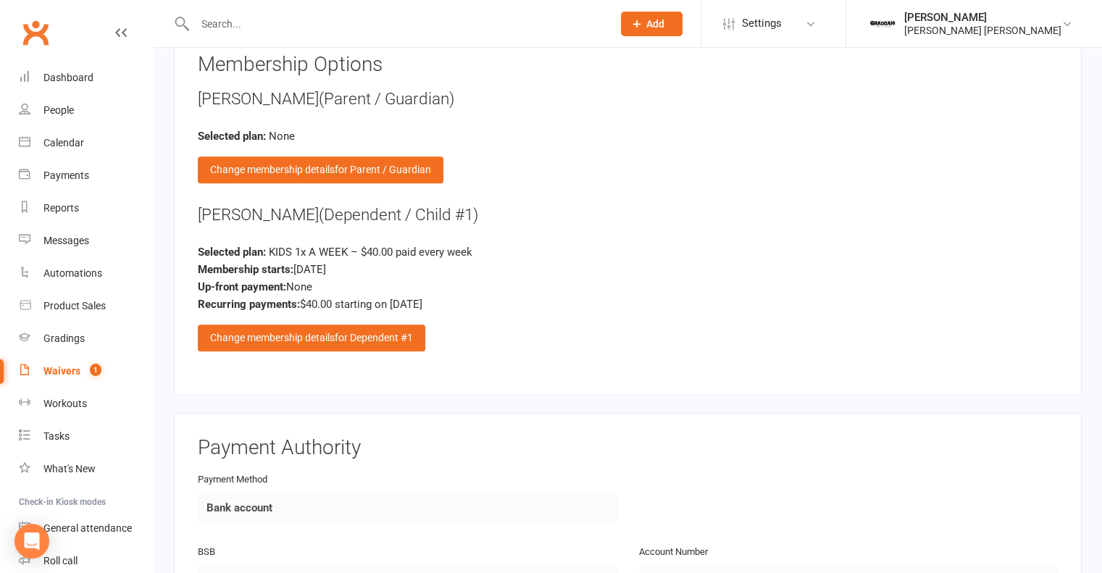
scroll to position [1220, 0]
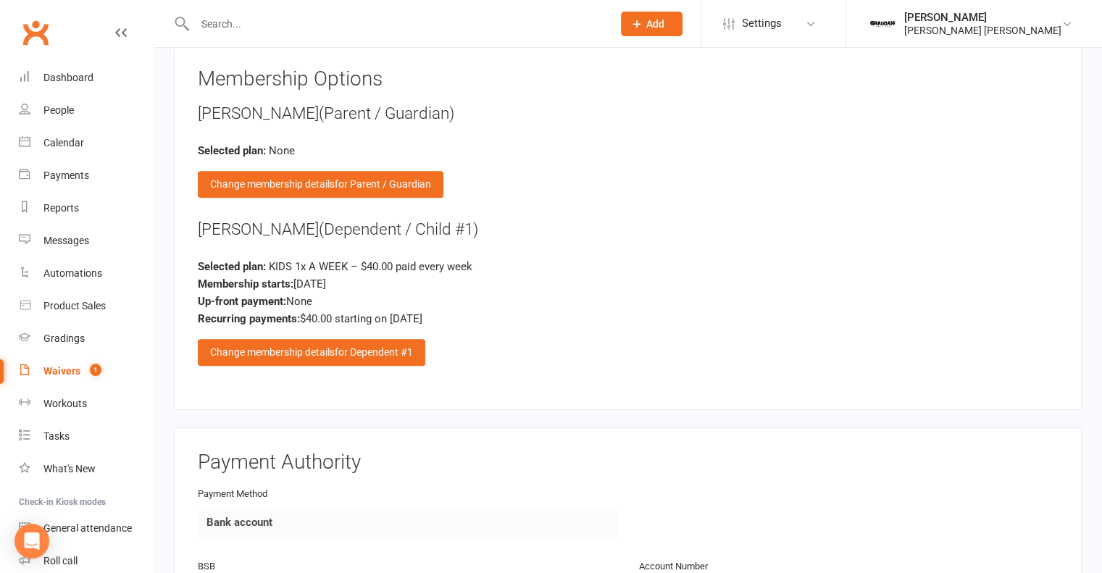
click at [375, 346] on span "for Dependent #1" at bounding box center [374, 352] width 78 height 12
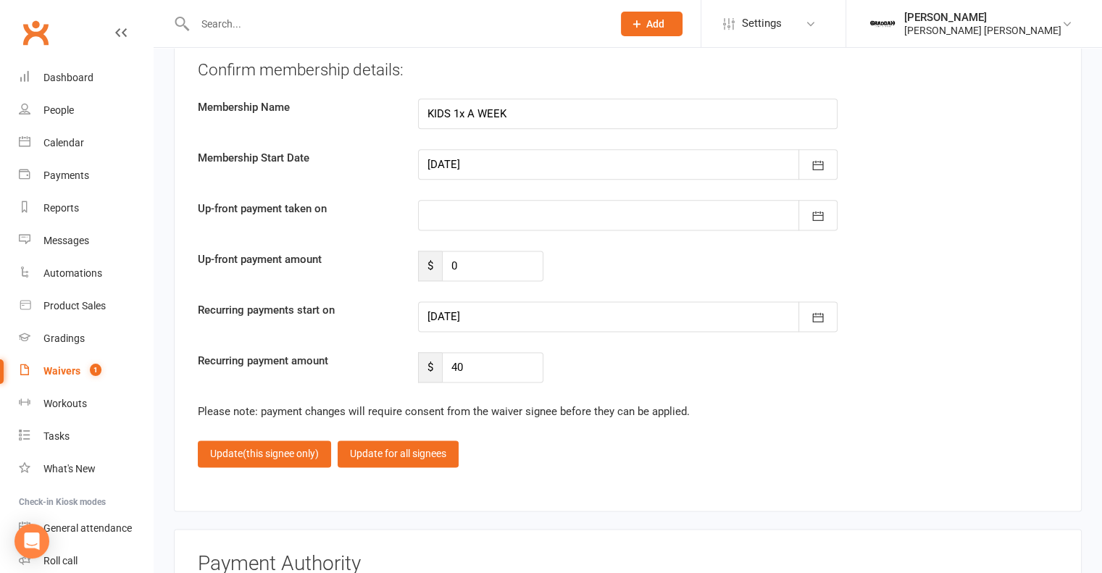
scroll to position [1799, 0]
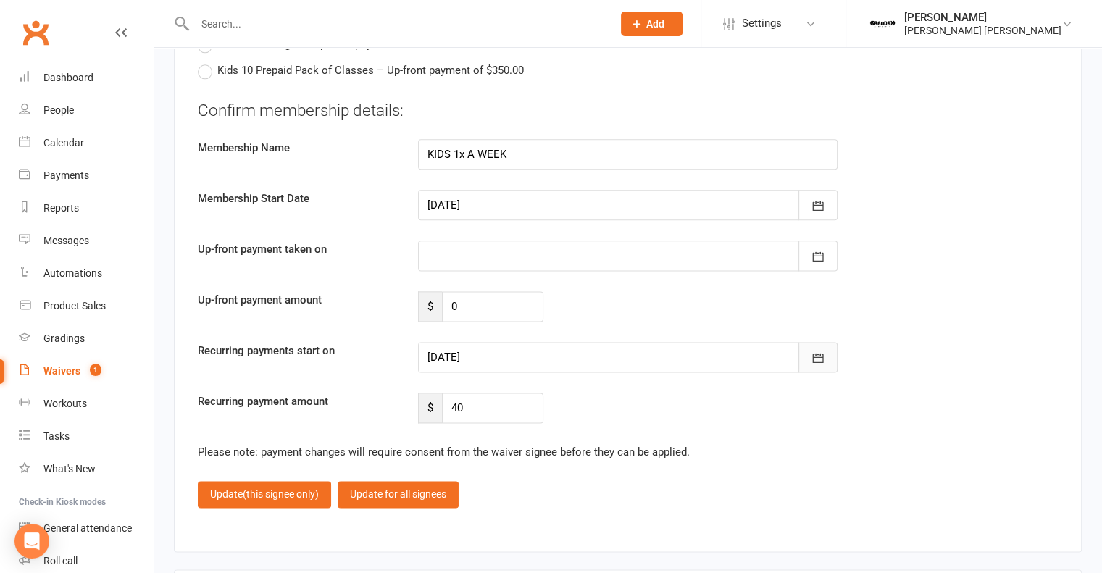
click at [820, 353] on icon "button" at bounding box center [817, 357] width 11 height 9
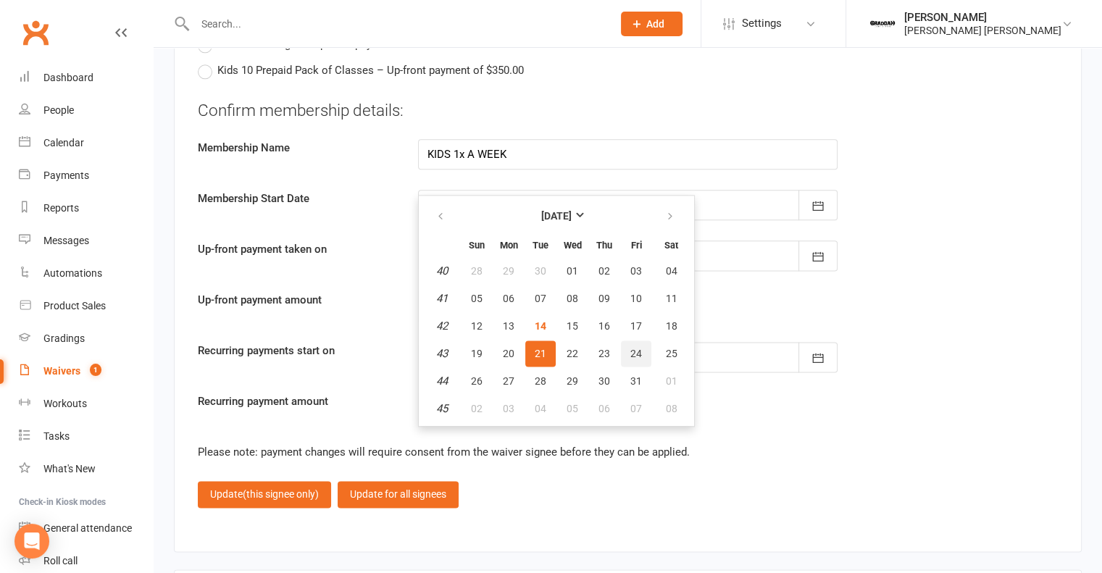
click at [635, 348] on span "24" at bounding box center [636, 354] width 12 height 12
type input "[DATE]"
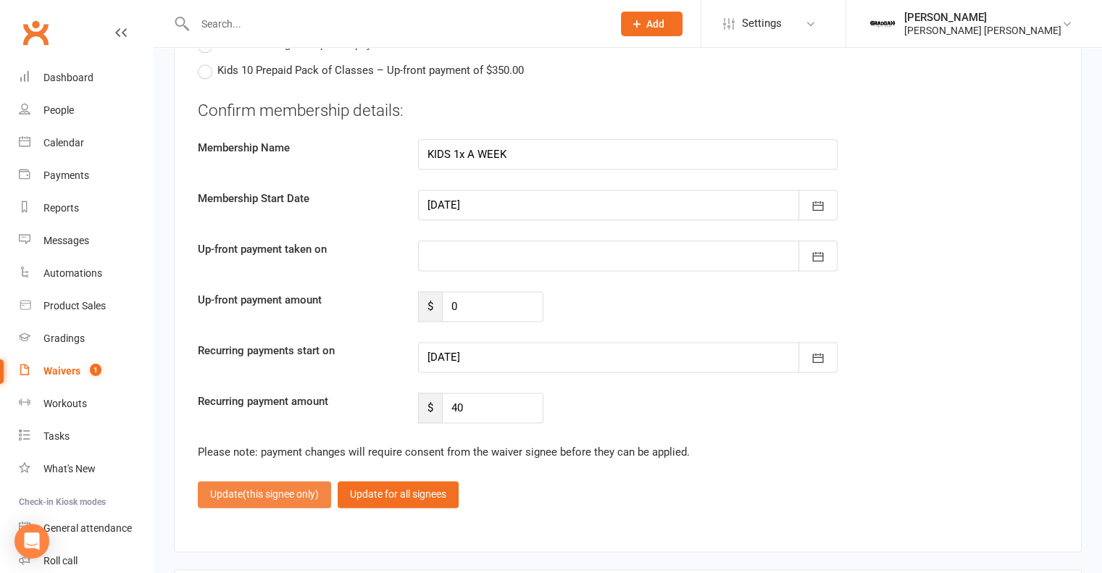
click at [275, 488] on span "(this signee only)" at bounding box center [281, 494] width 76 height 12
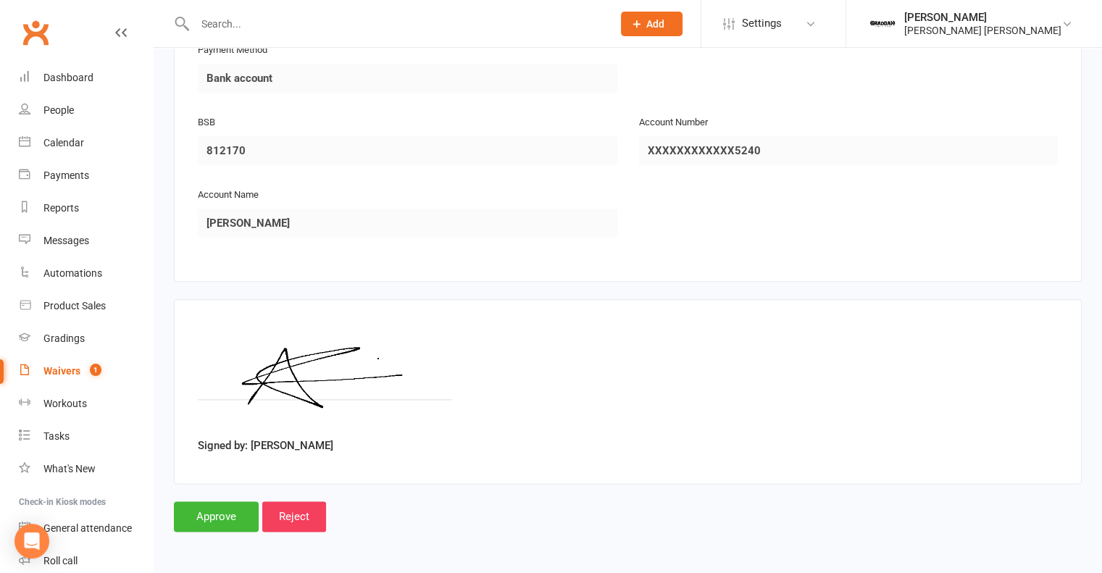
scroll to position [1654, 0]
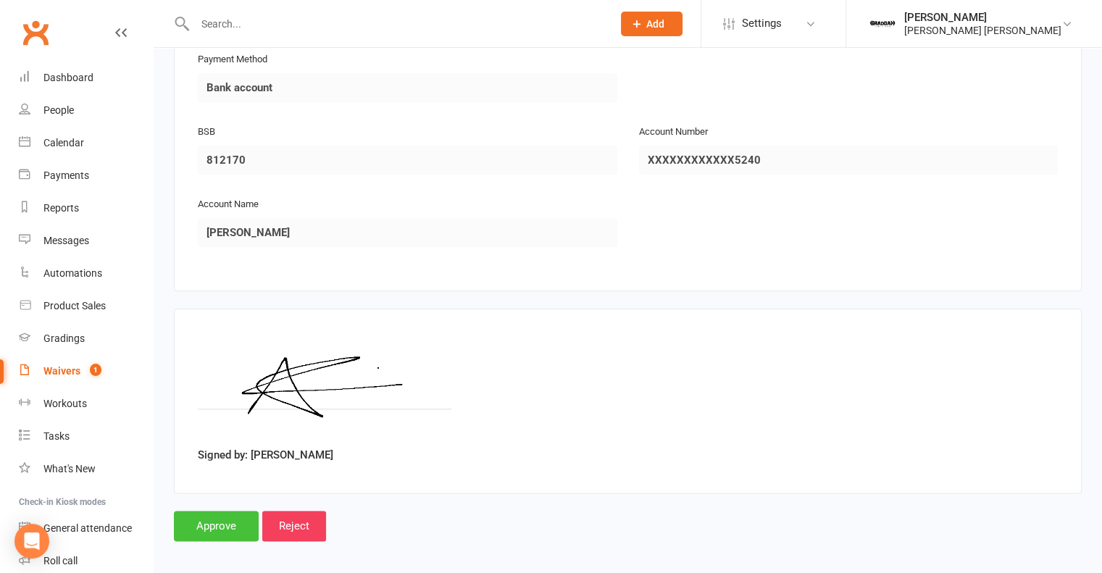
click at [222, 511] on input "Approve" at bounding box center [216, 526] width 85 height 30
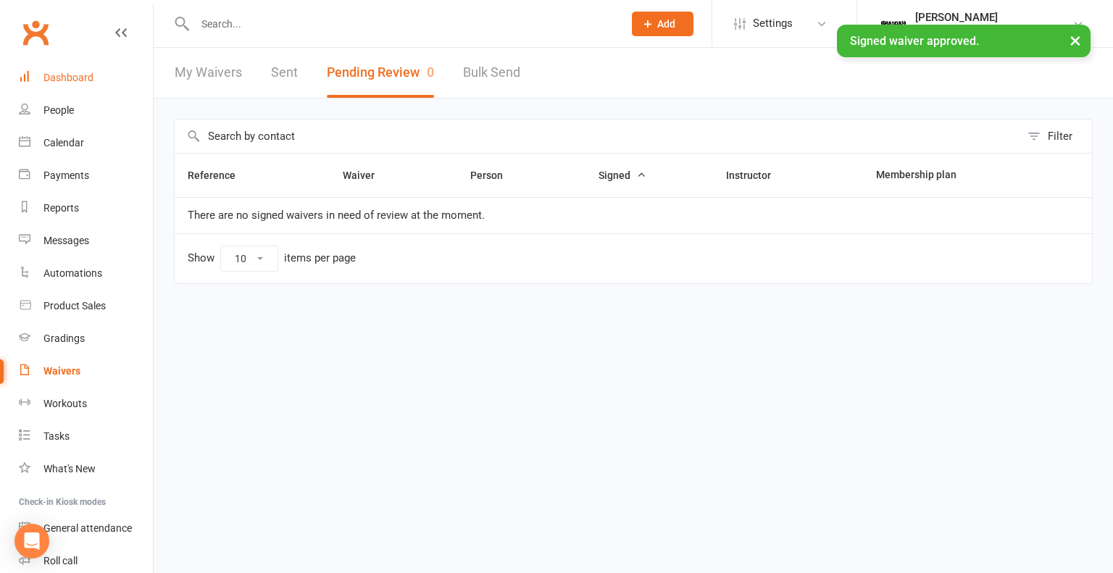
click at [79, 80] on div "Dashboard" at bounding box center [68, 78] width 50 height 12
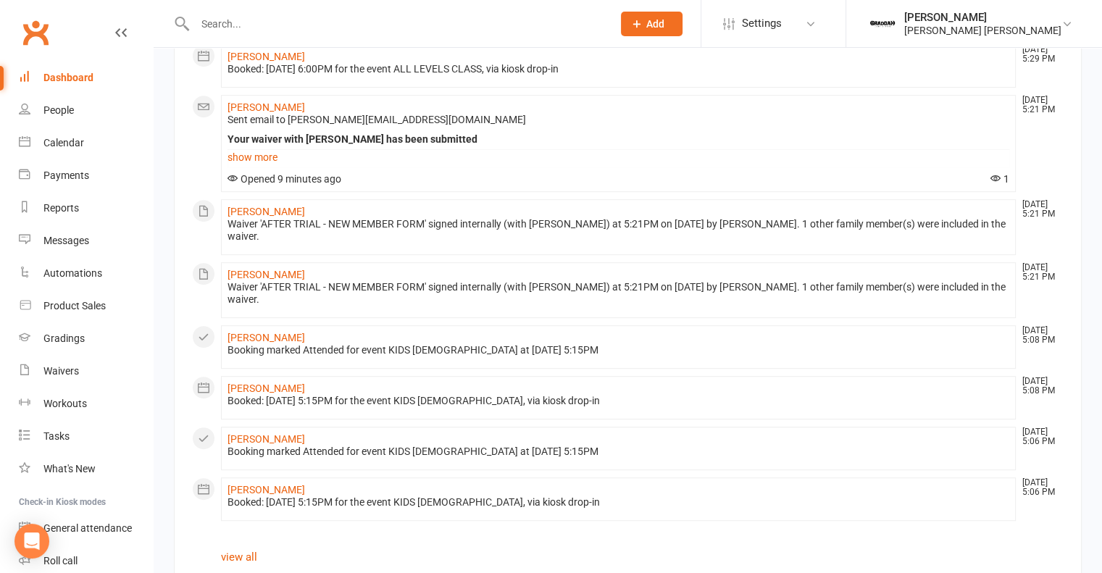
scroll to position [805, 0]
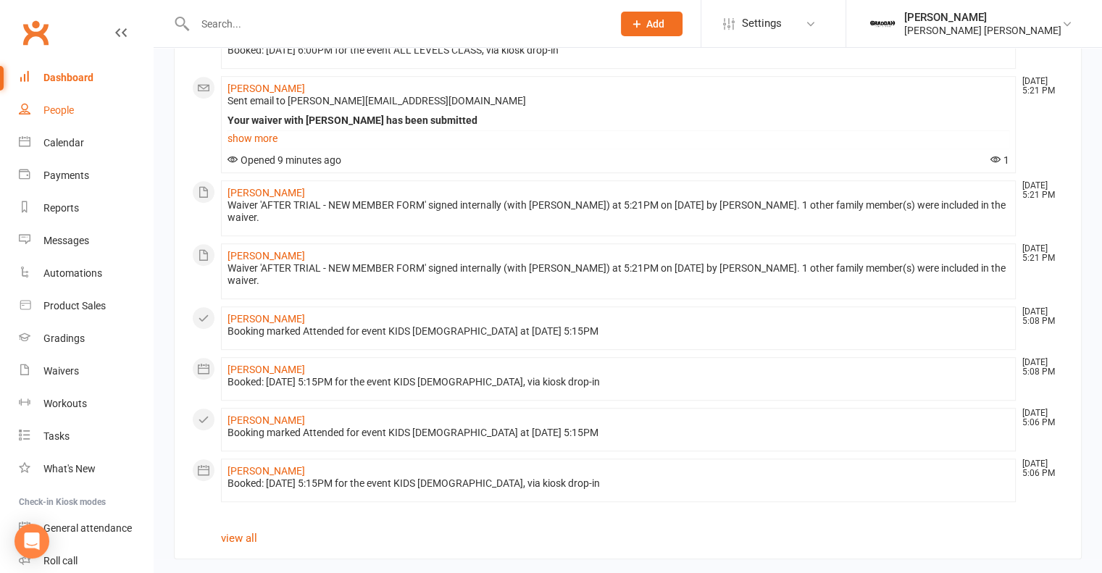
click at [70, 112] on div "People" at bounding box center [58, 110] width 30 height 12
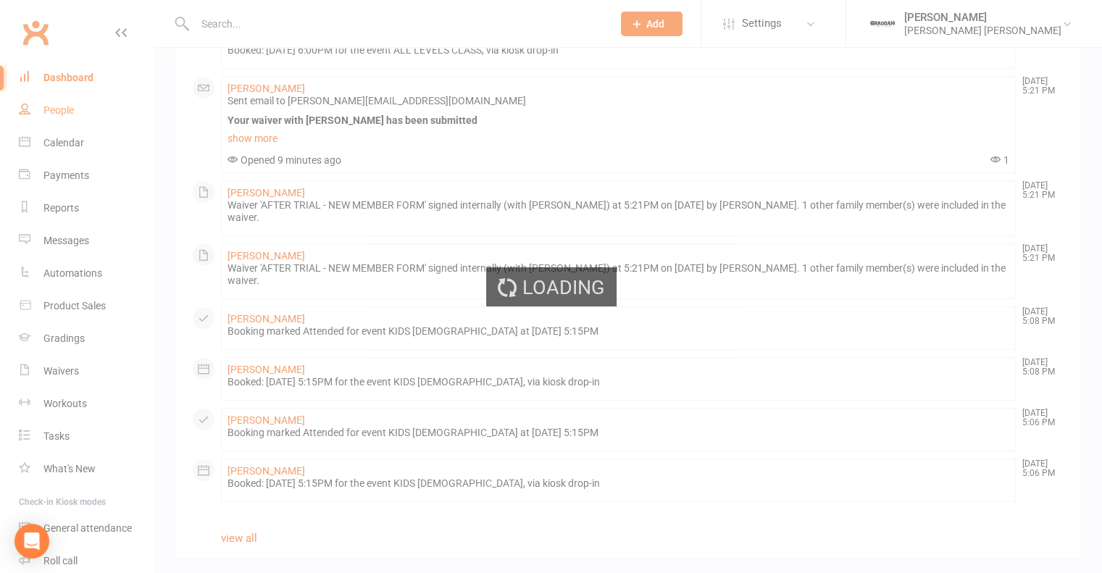
select select "100"
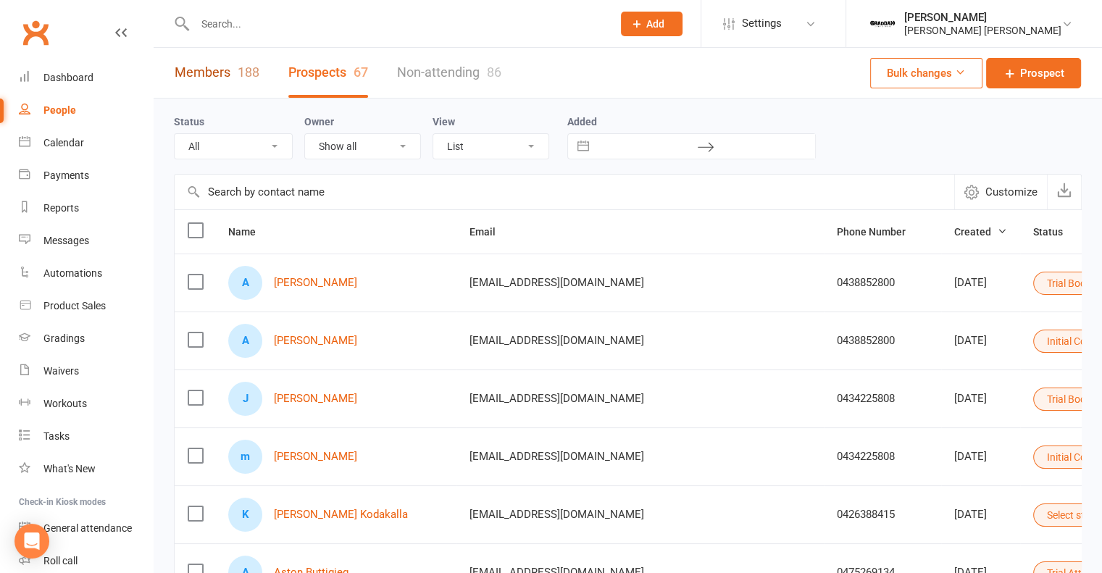
click at [226, 78] on link "Members 188" at bounding box center [217, 73] width 85 height 50
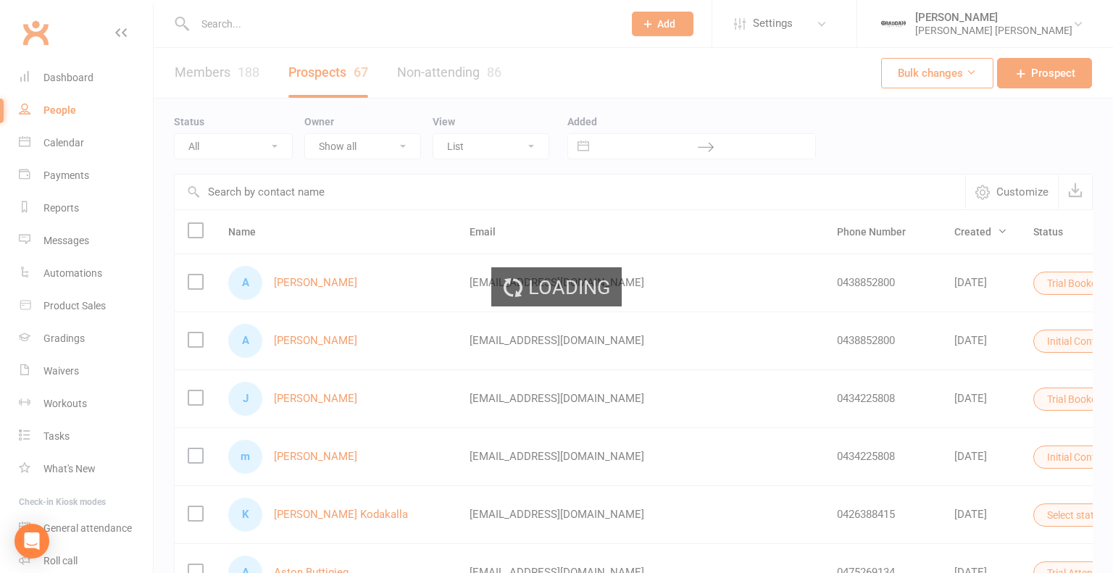
select select "100"
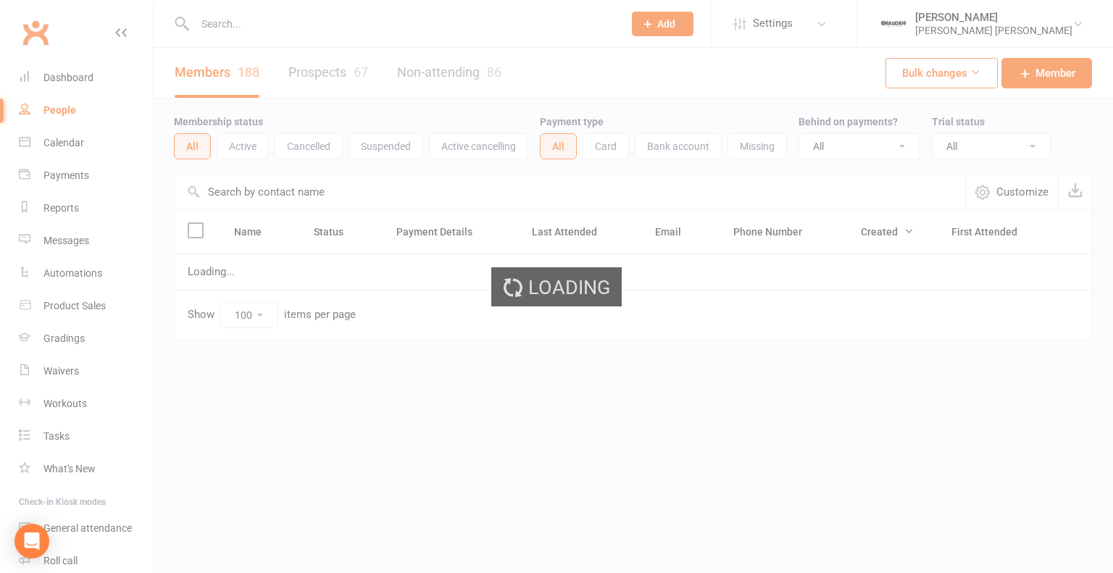
click at [71, 78] on div "Loading" at bounding box center [556, 286] width 1113 height 573
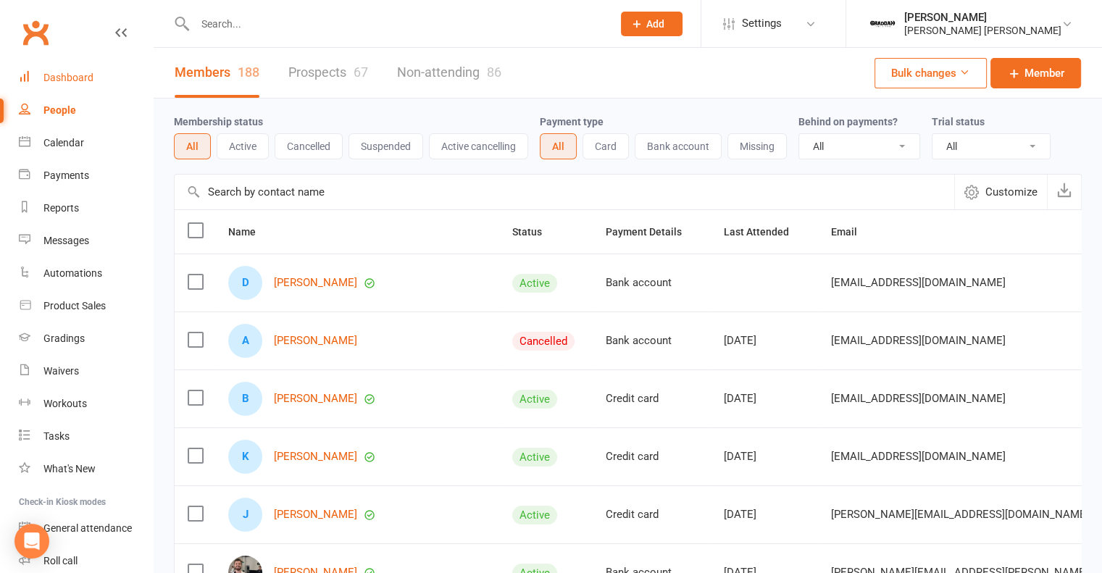
click at [64, 72] on div "Dashboard" at bounding box center [68, 78] width 50 height 12
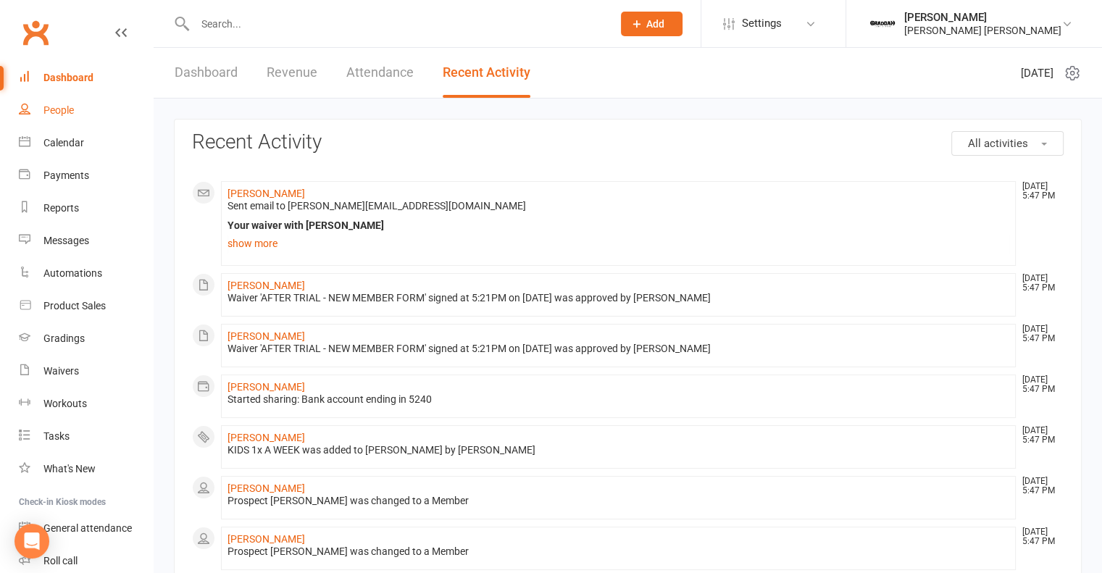
click at [72, 104] on link "People" at bounding box center [86, 110] width 134 height 33
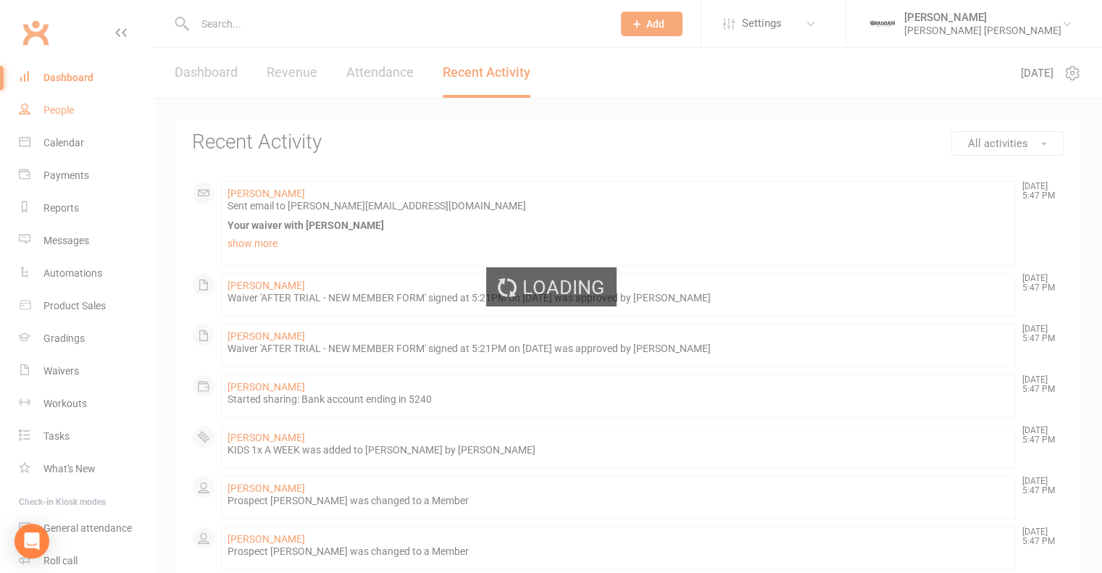
select select "100"
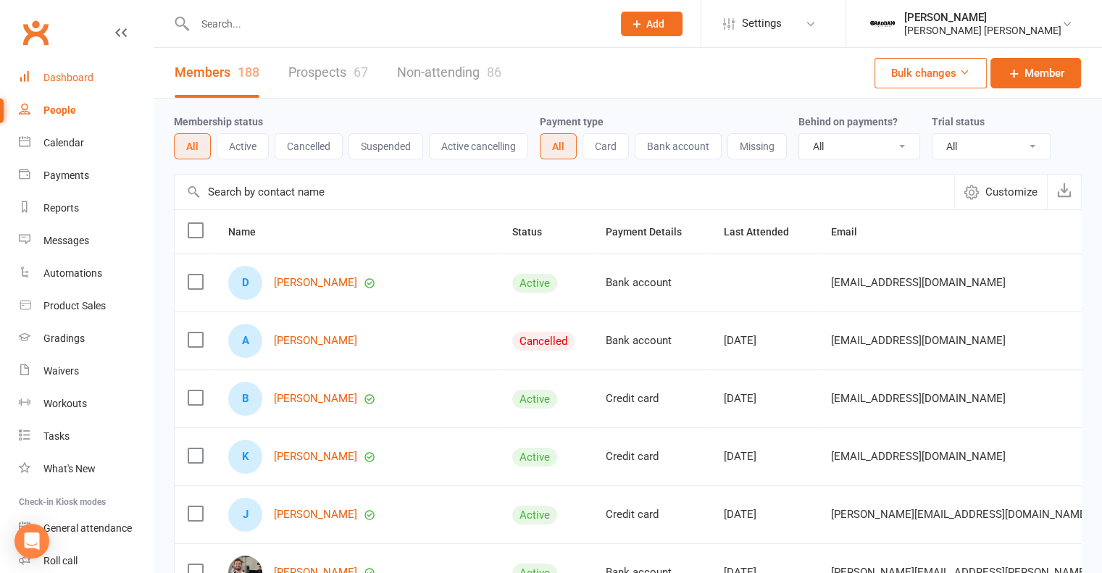
click at [80, 77] on div "Dashboard" at bounding box center [68, 78] width 50 height 12
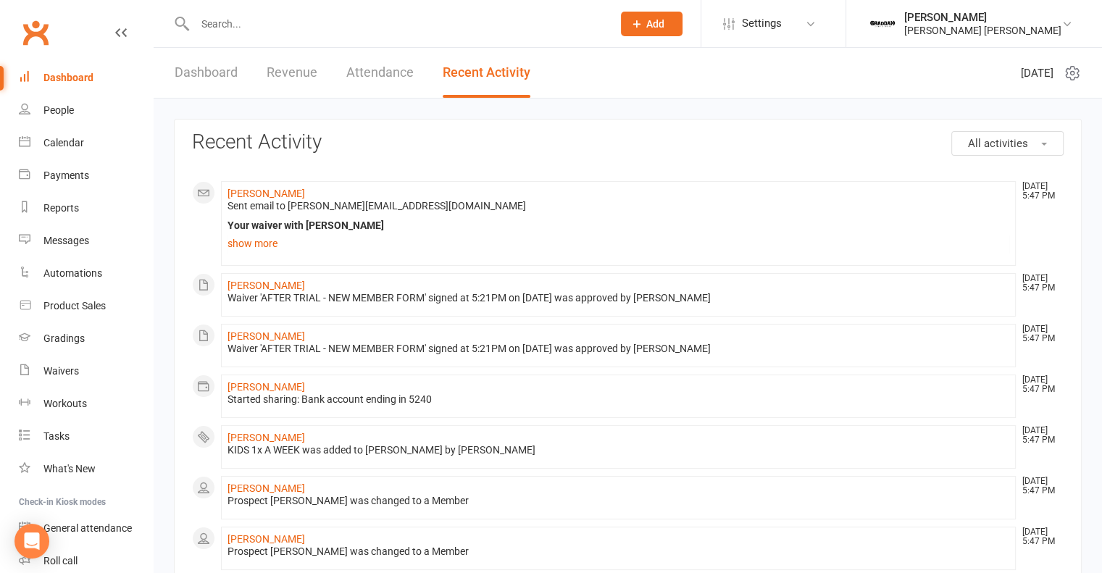
click at [214, 78] on link "Dashboard" at bounding box center [206, 73] width 63 height 50
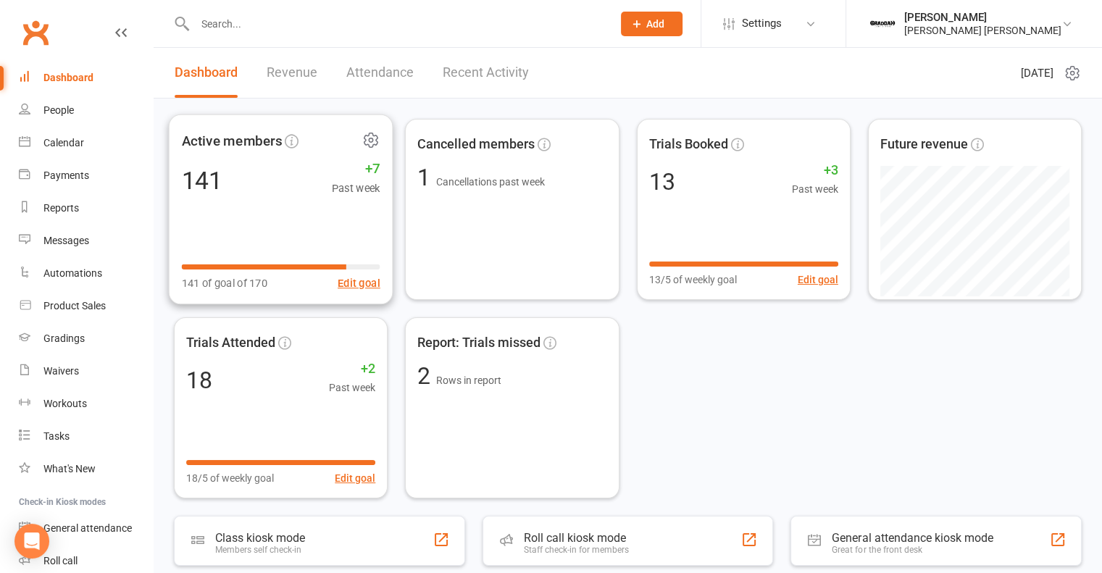
click at [373, 144] on icon at bounding box center [370, 140] width 13 height 14
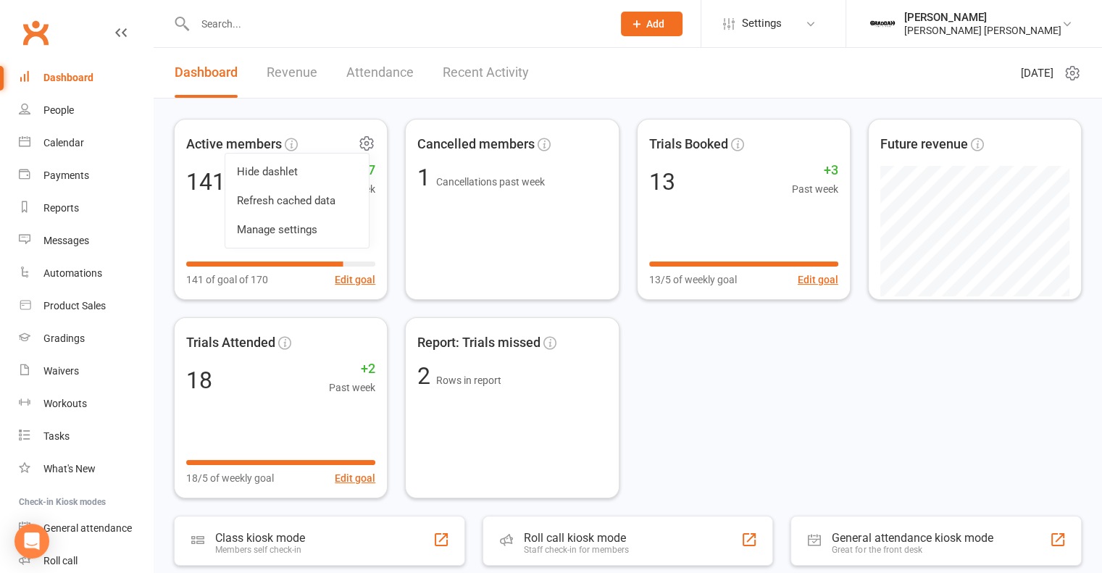
click at [331, 196] on link "Refresh cached data" at bounding box center [296, 200] width 143 height 29
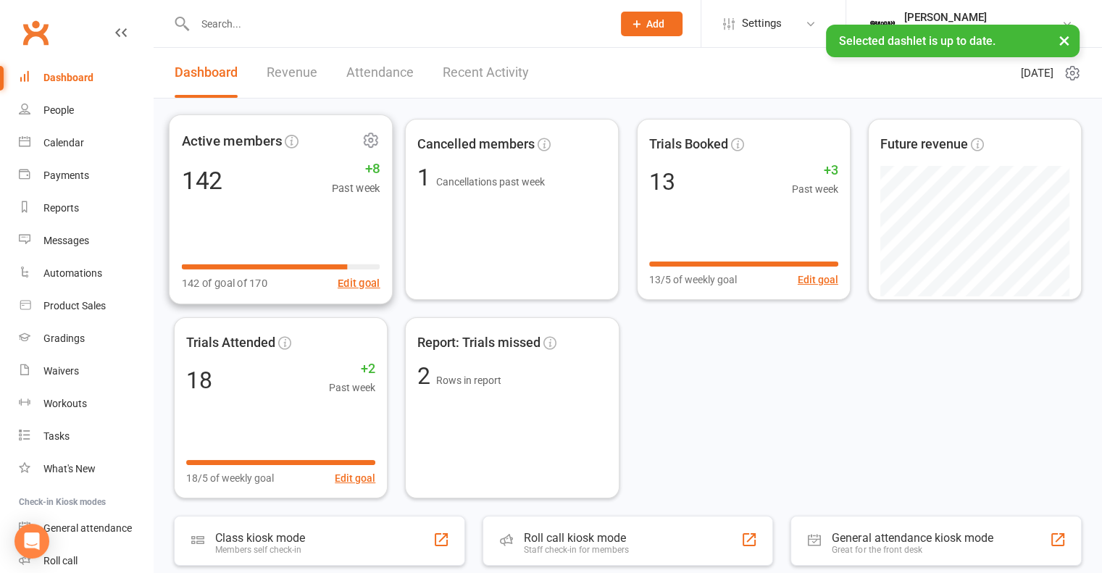
click at [277, 165] on div "142 +8 Past week" at bounding box center [281, 180] width 198 height 33
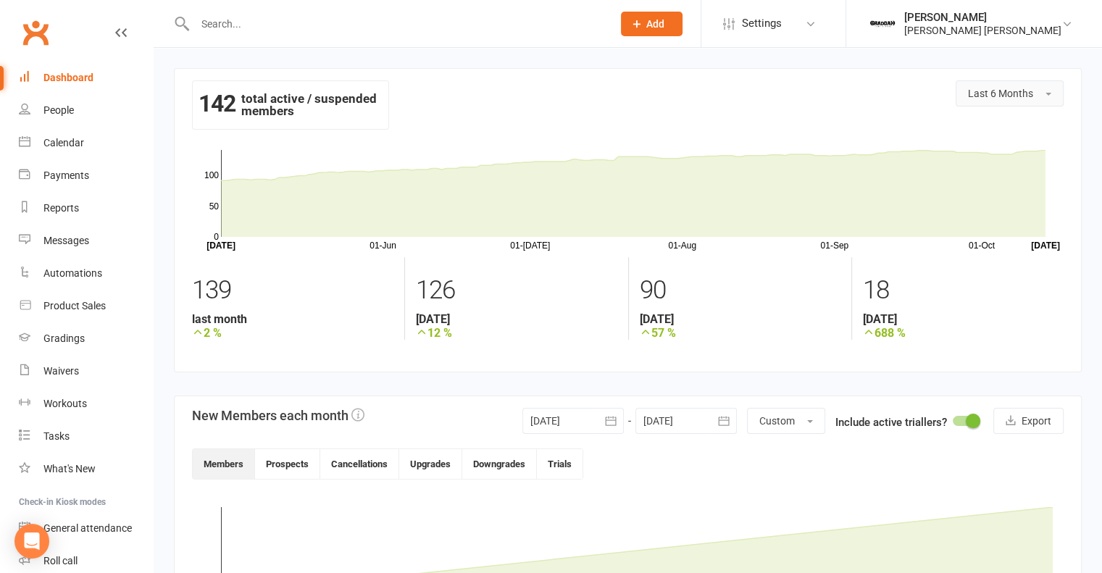
click at [997, 93] on span "Last 6 Months" at bounding box center [1000, 94] width 65 height 12
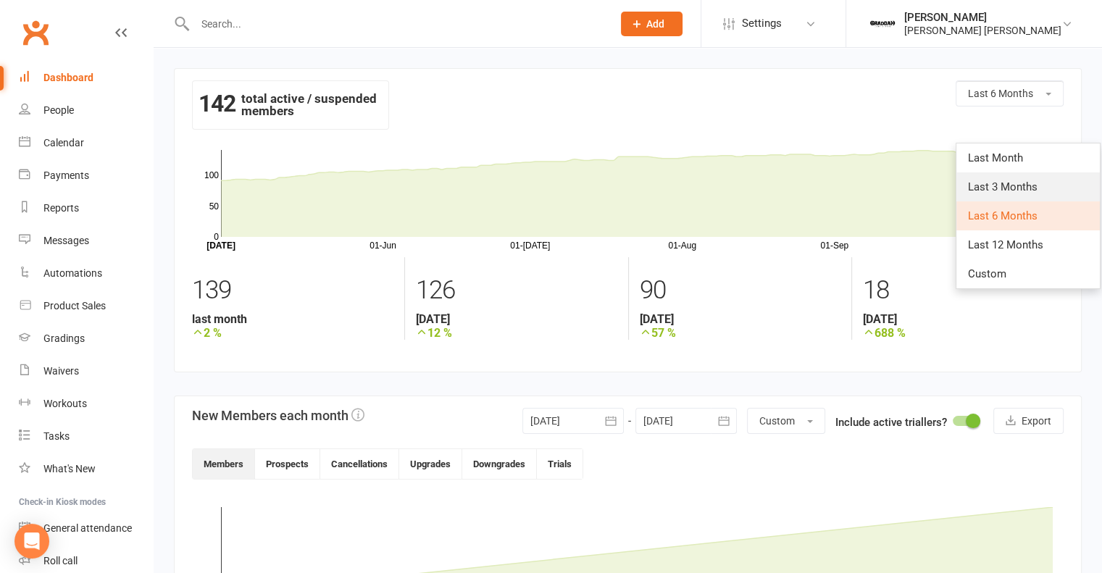
click at [997, 187] on span "Last 3 Months" at bounding box center [1003, 186] width 70 height 13
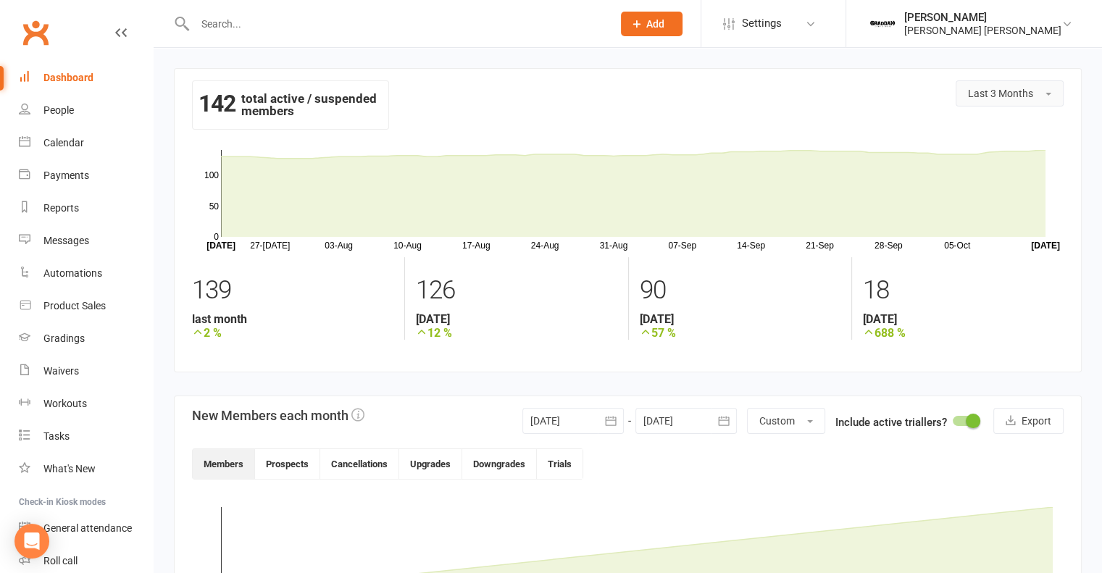
click at [1000, 91] on span "Last 3 Months" at bounding box center [1000, 94] width 65 height 12
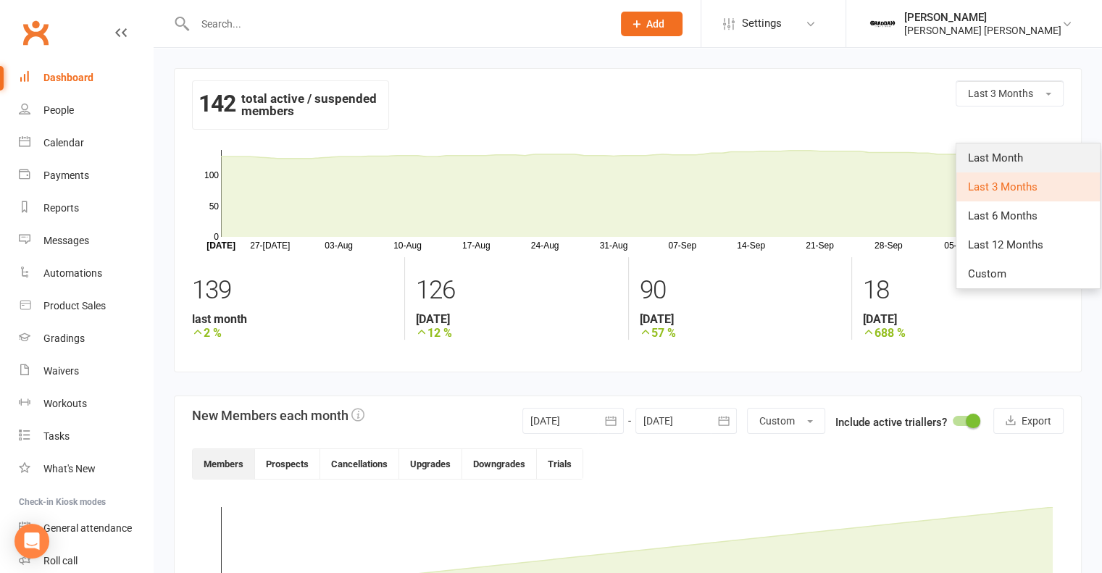
click at [994, 159] on span "Last Month" at bounding box center [995, 157] width 55 height 13
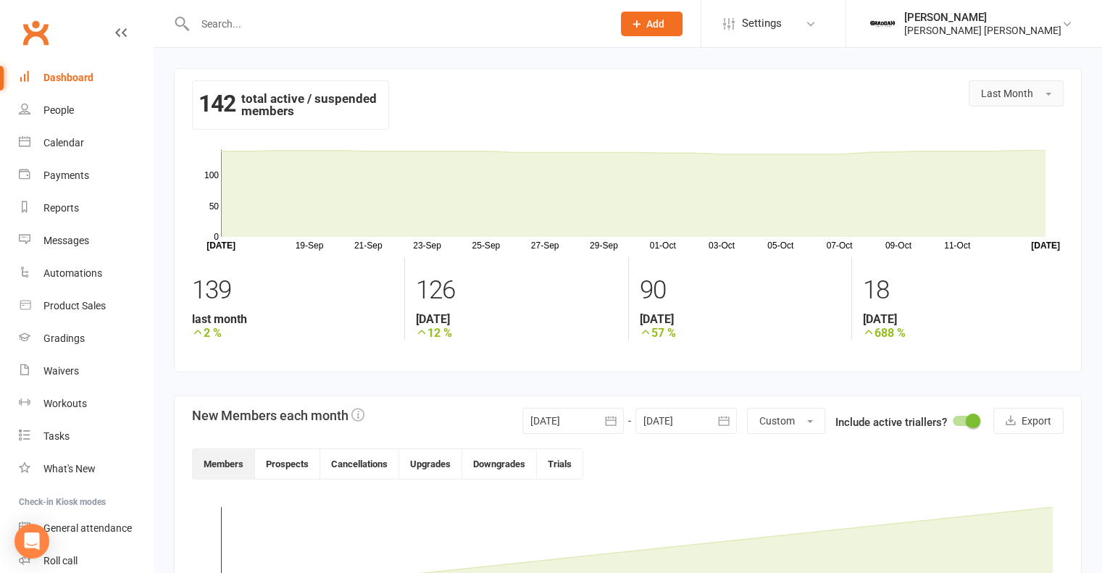
click at [997, 98] on span "Last Month" at bounding box center [1007, 94] width 52 height 12
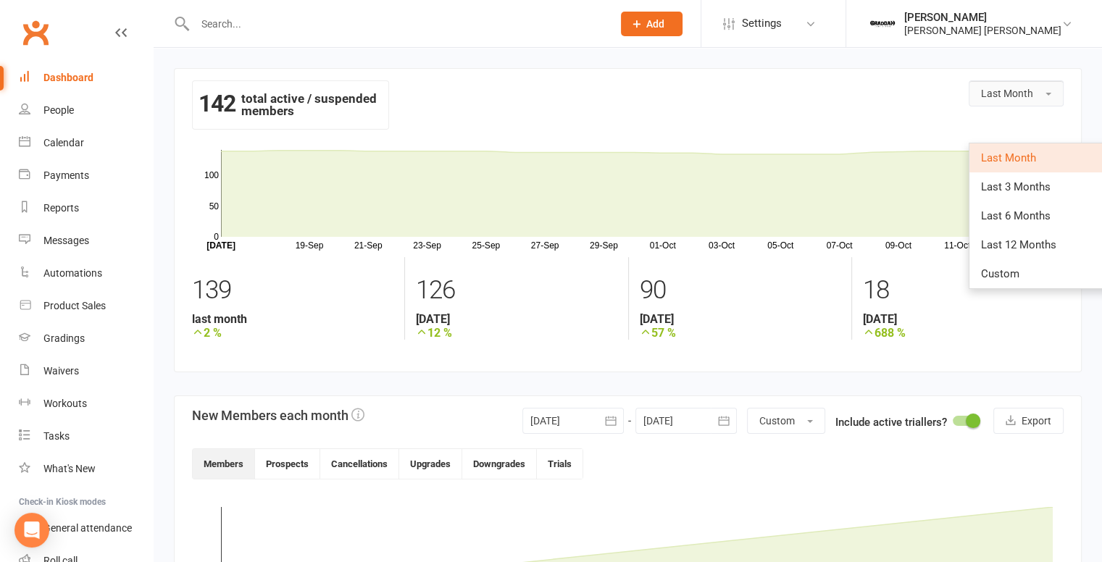
click at [996, 98] on span "Last Month" at bounding box center [1007, 94] width 52 height 12
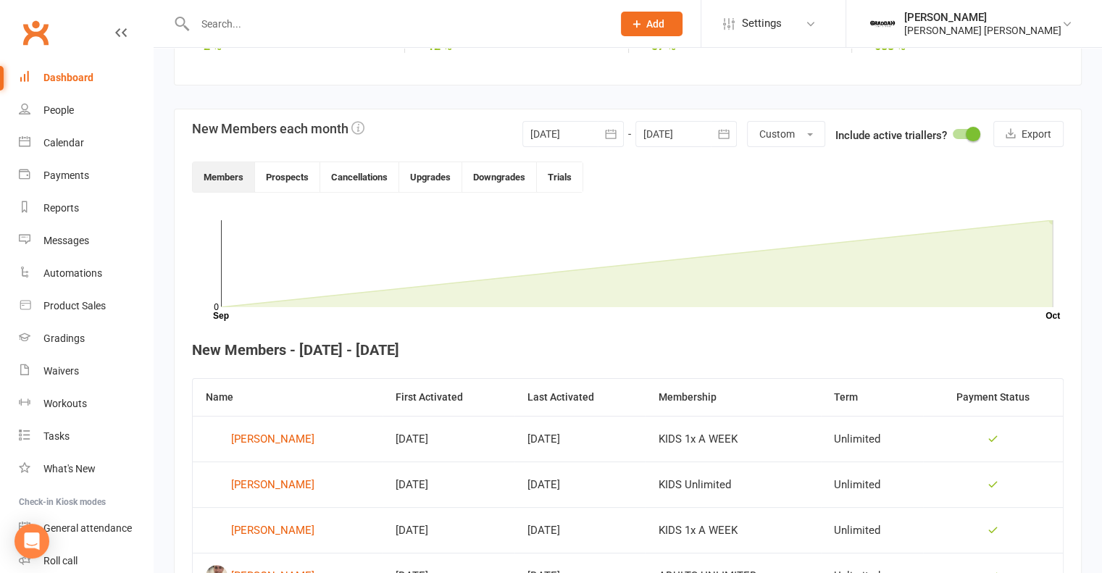
scroll to position [217, 0]
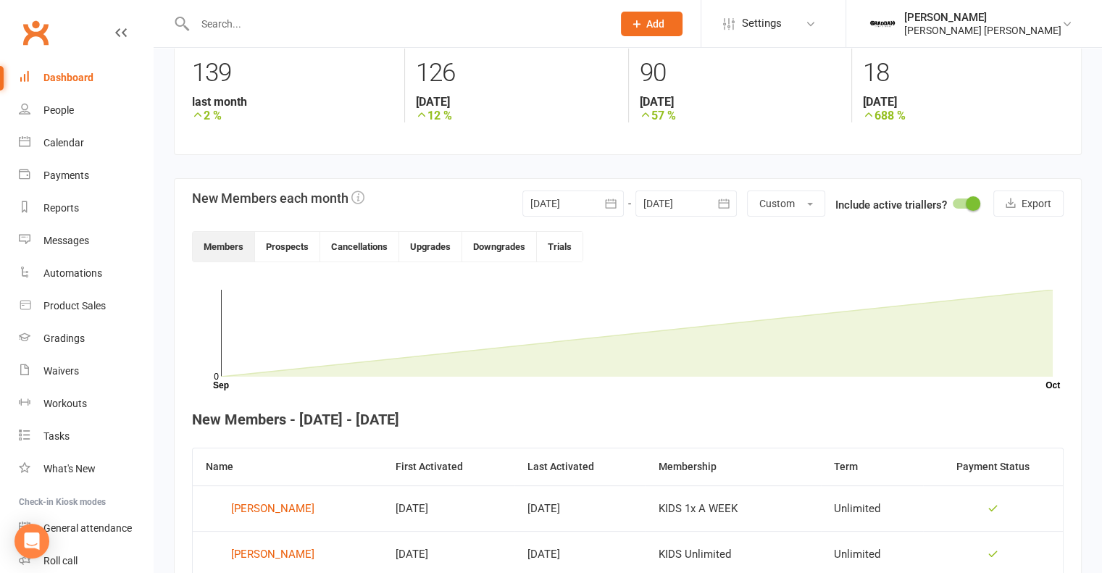
click at [570, 205] on div at bounding box center [572, 203] width 101 height 26
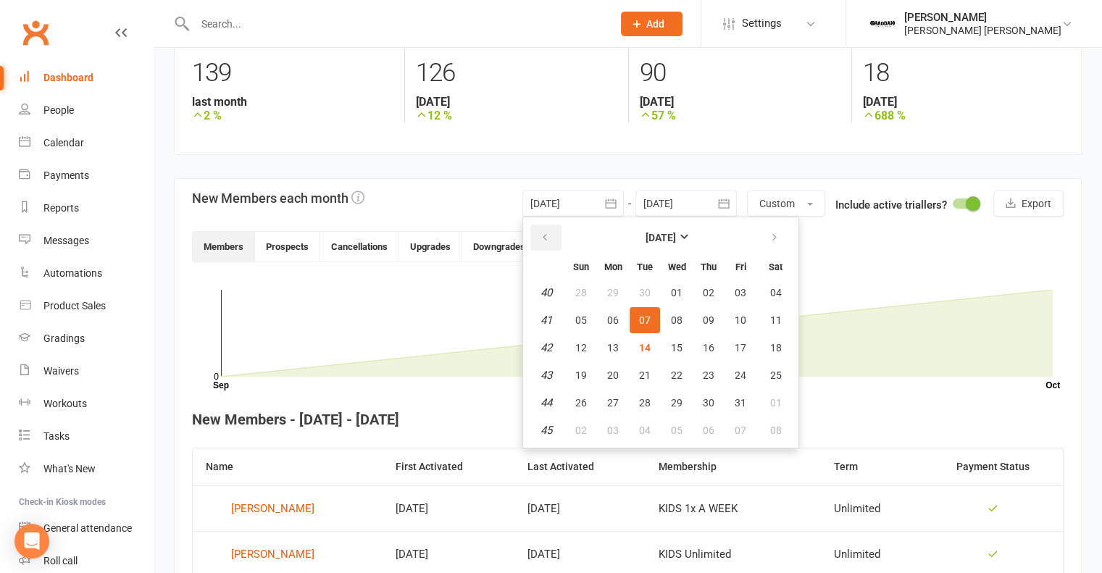
click at [545, 238] on icon "button" at bounding box center [545, 238] width 10 height 12
click at [546, 238] on icon "button" at bounding box center [545, 238] width 10 height 12
click at [547, 238] on icon "button" at bounding box center [545, 238] width 10 height 12
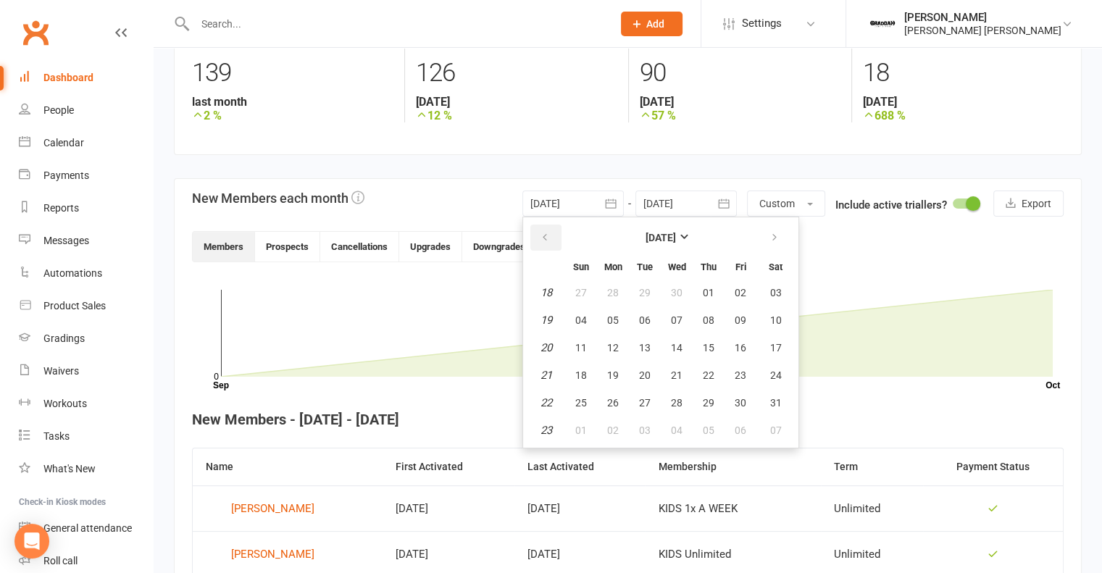
click at [548, 238] on icon "button" at bounding box center [545, 238] width 10 height 12
click at [548, 237] on icon "button" at bounding box center [545, 238] width 10 height 12
click at [548, 236] on icon "button" at bounding box center [545, 238] width 10 height 12
click at [801, 194] on button "Custom" at bounding box center [786, 203] width 78 height 26
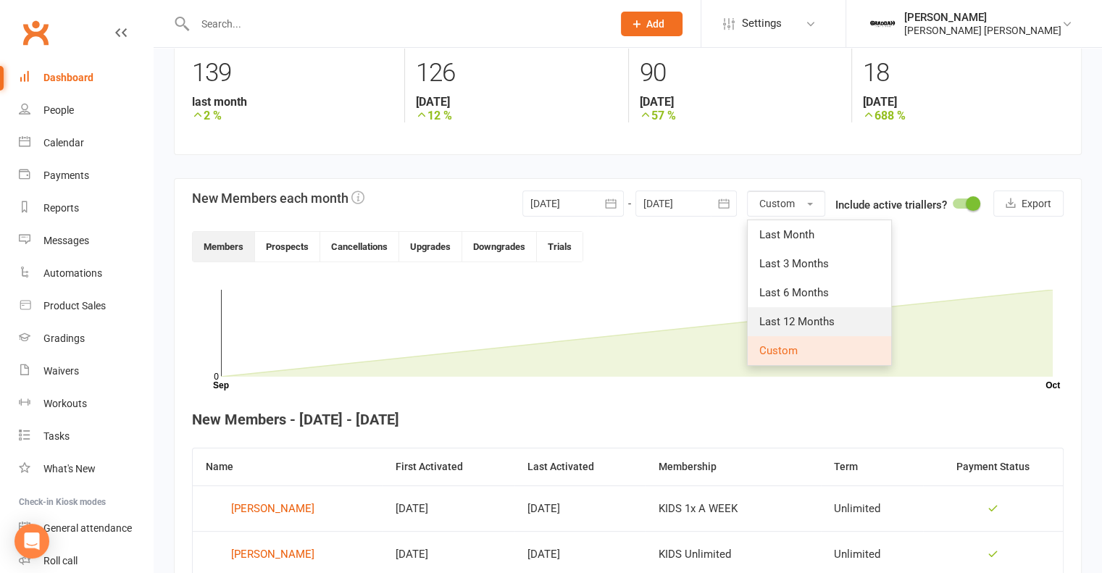
click at [791, 325] on span "Last 12 Months" at bounding box center [796, 321] width 75 height 13
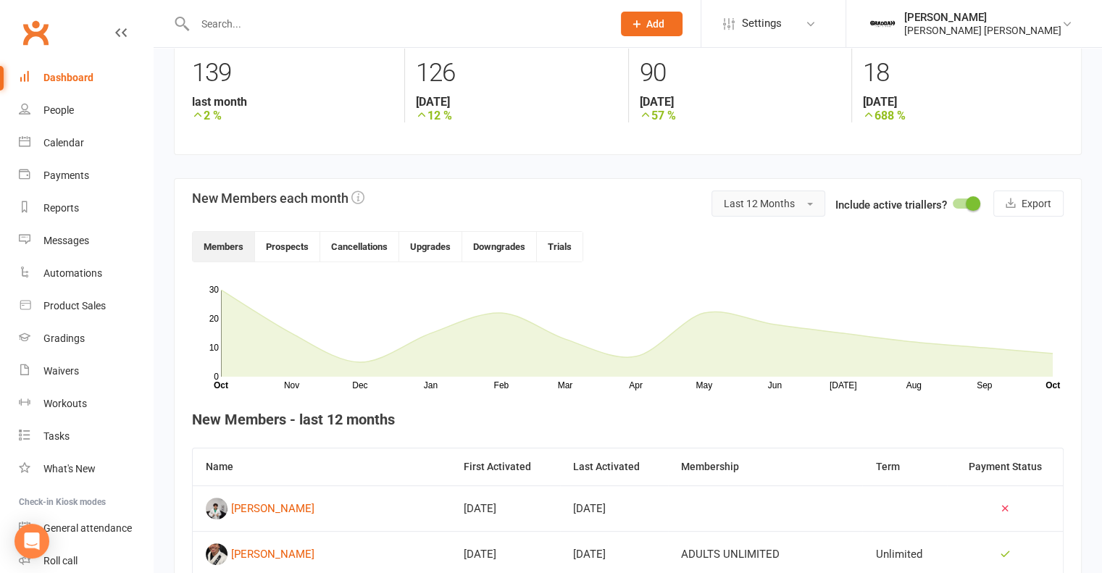
click at [767, 197] on button "Last 12 Months" at bounding box center [768, 203] width 114 height 26
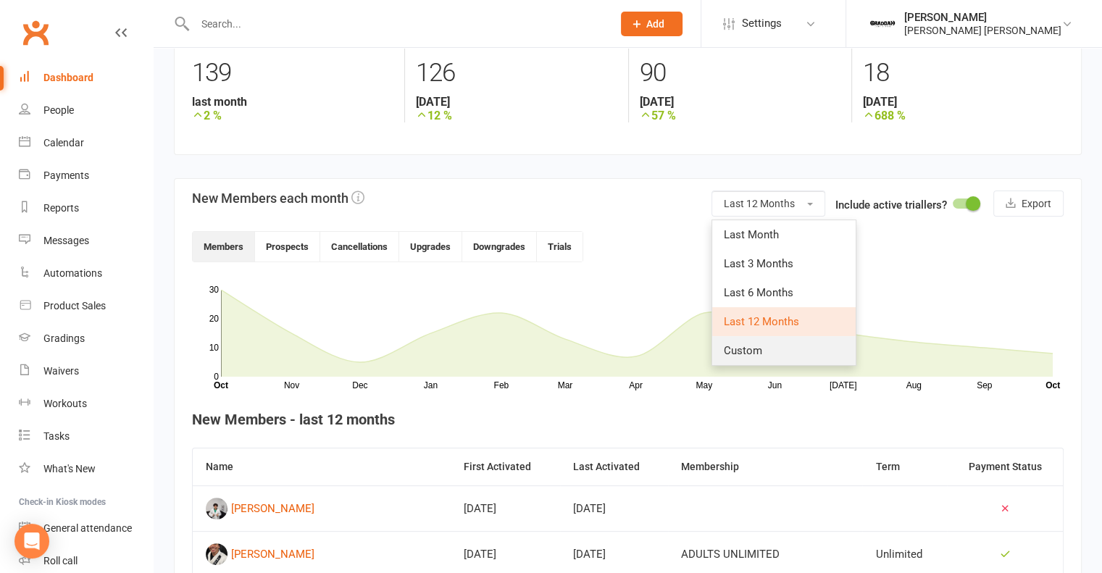
click at [750, 354] on span "Custom" at bounding box center [743, 350] width 38 height 13
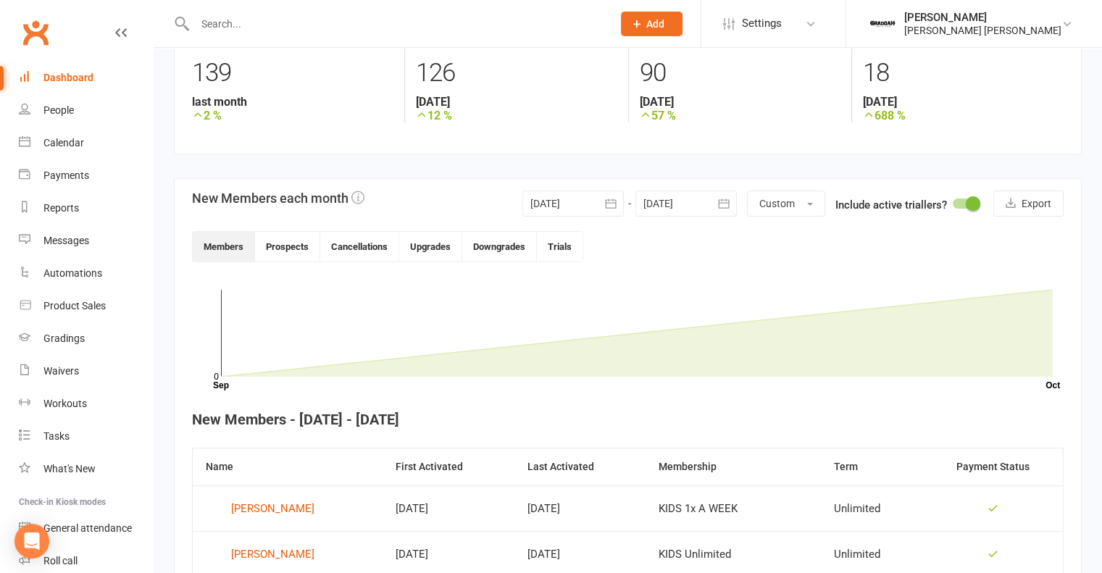
click at [565, 201] on div at bounding box center [572, 203] width 101 height 26
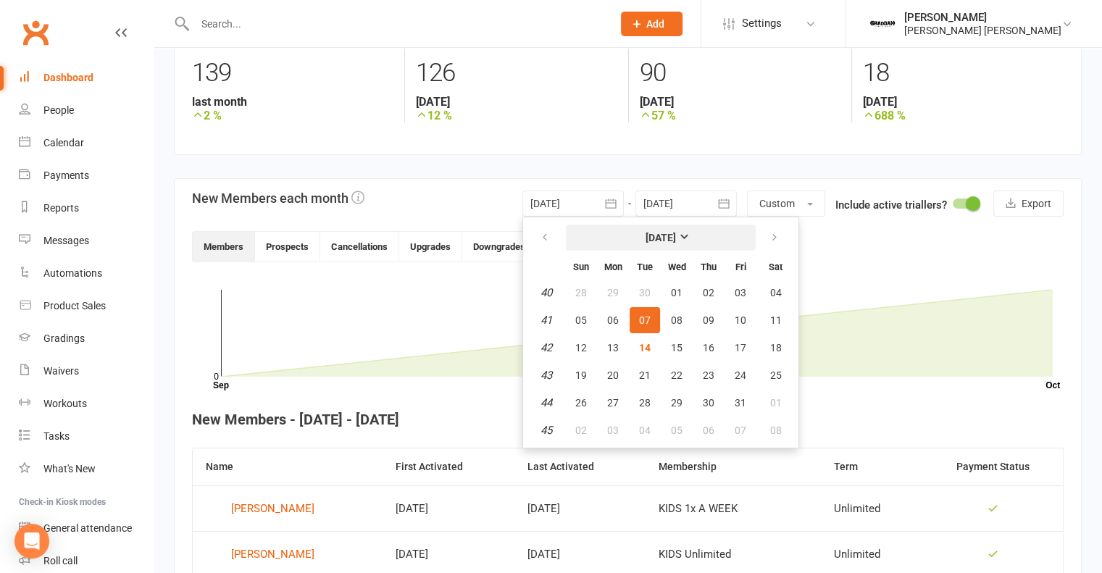
click at [662, 232] on strong "[DATE]" at bounding box center [660, 238] width 30 height 12
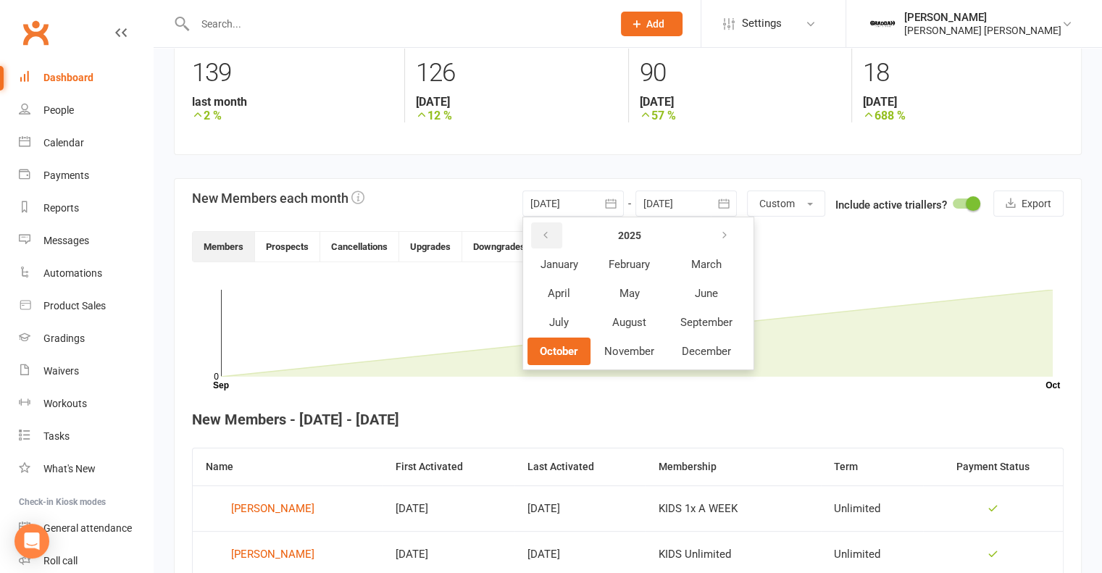
click at [558, 237] on button "button" at bounding box center [546, 235] width 31 height 26
click at [708, 322] on span "September" at bounding box center [706, 322] width 52 height 13
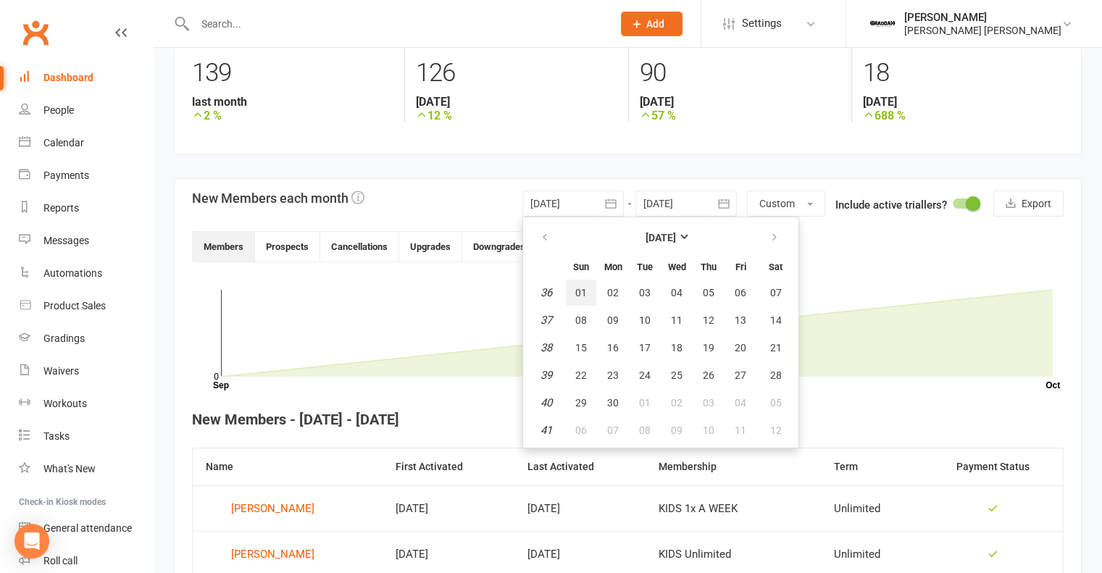
click at [579, 295] on span "01" at bounding box center [581, 293] width 12 height 12
type input "[DATE]"
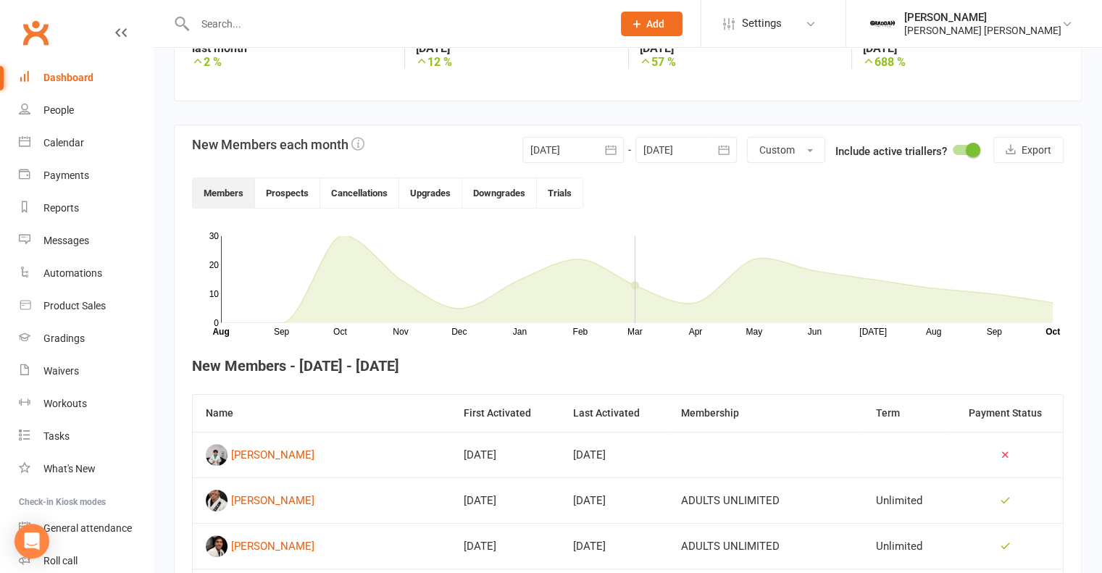
scroll to position [435, 0]
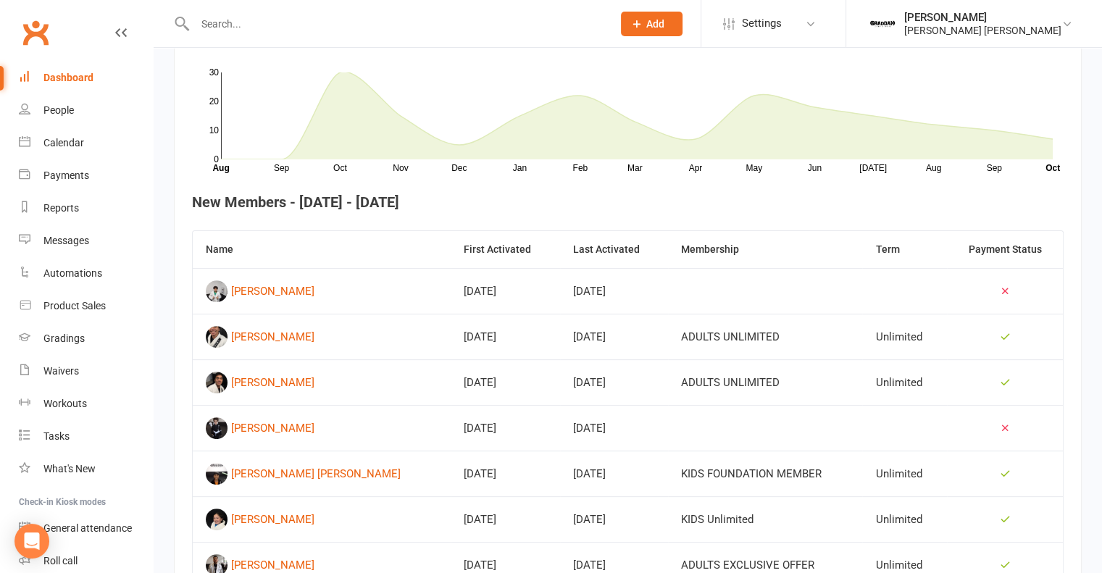
click at [464, 250] on th "First Activated" at bounding box center [505, 249] width 109 height 37
click at [451, 248] on th "First Activated" at bounding box center [505, 249] width 109 height 37
click at [458, 286] on td "[DATE]" at bounding box center [505, 291] width 109 height 46
click at [452, 262] on th "First Activated" at bounding box center [505, 249] width 109 height 37
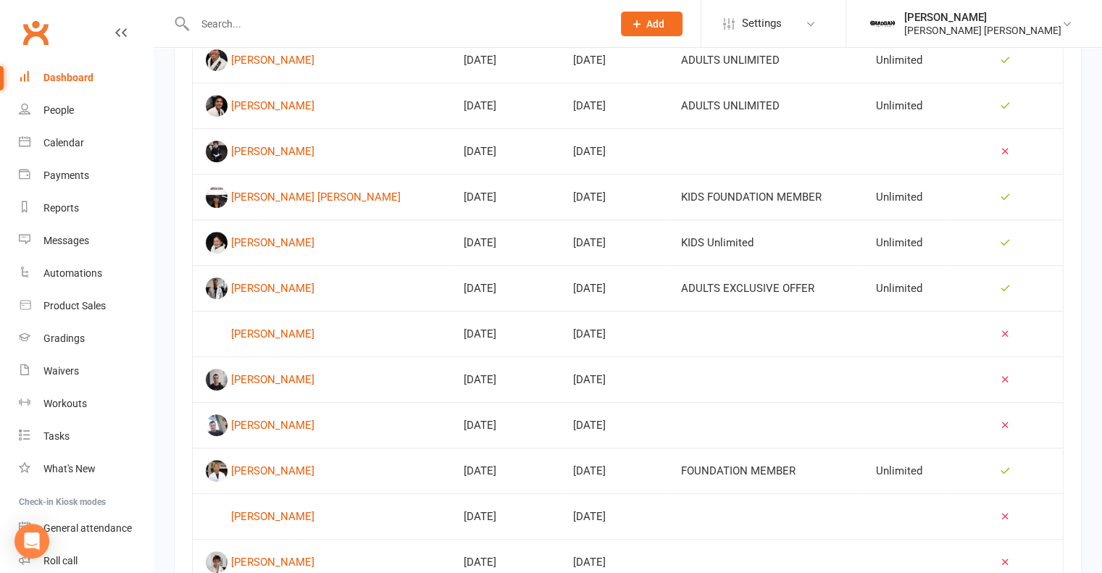
scroll to position [934, 0]
